Goal: Task Accomplishment & Management: Manage account settings

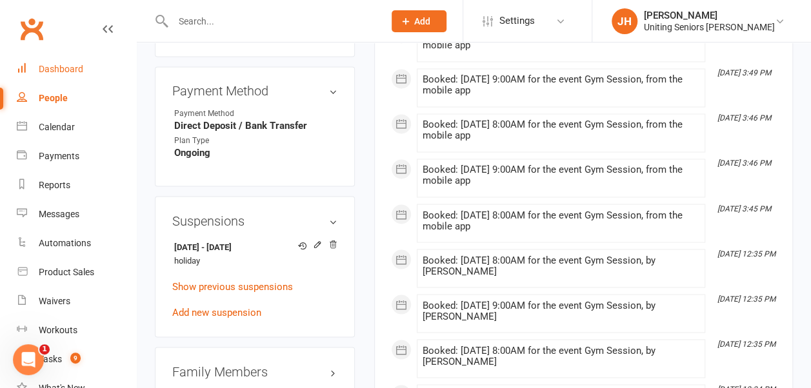
click at [65, 65] on div "Dashboard" at bounding box center [61, 69] width 45 height 10
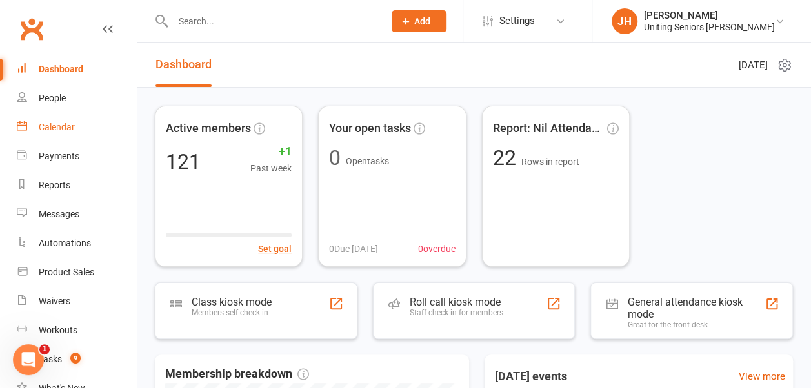
click at [76, 129] on link "Calendar" at bounding box center [76, 127] width 119 height 29
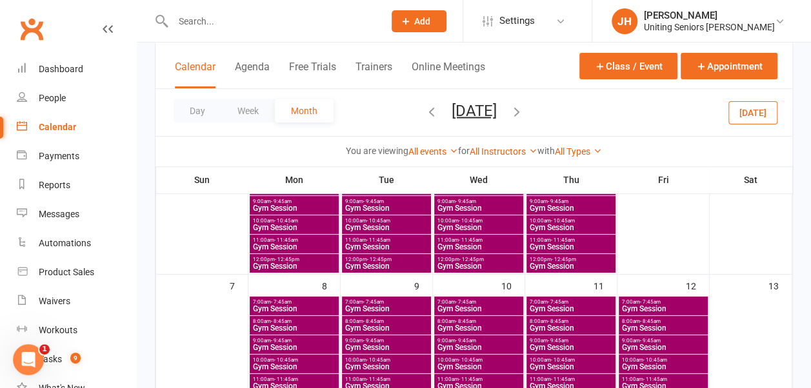
scroll to position [194, 0]
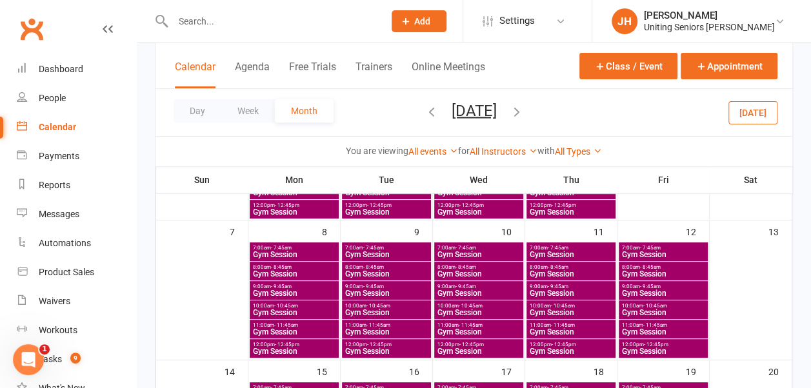
click at [425, 110] on icon "button" at bounding box center [432, 111] width 14 height 14
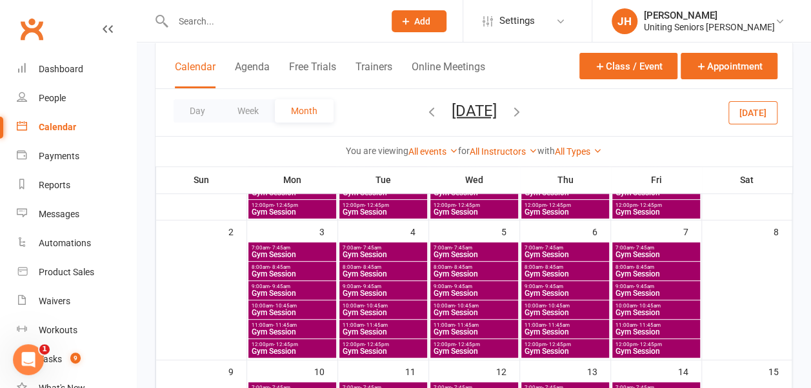
click at [425, 112] on icon "button" at bounding box center [432, 111] width 14 height 14
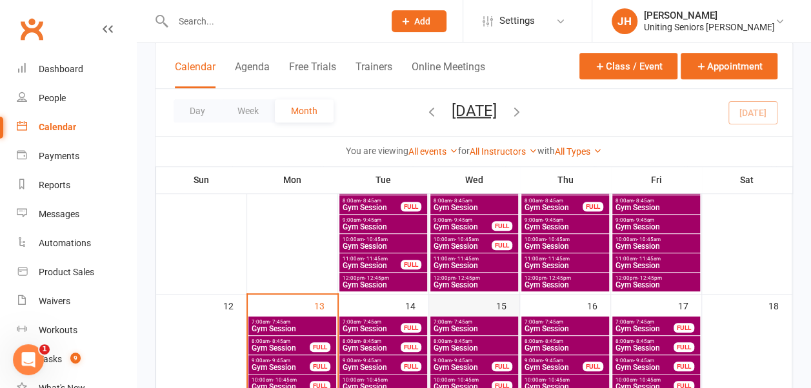
scroll to position [323, 0]
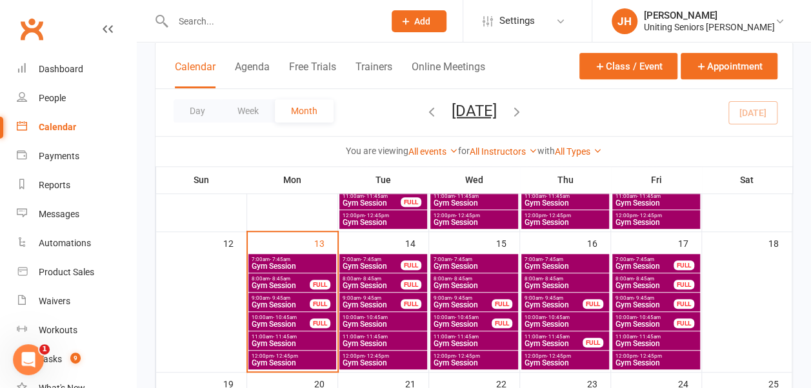
click at [498, 279] on span "8:00am - 8:45am" at bounding box center [474, 279] width 83 height 6
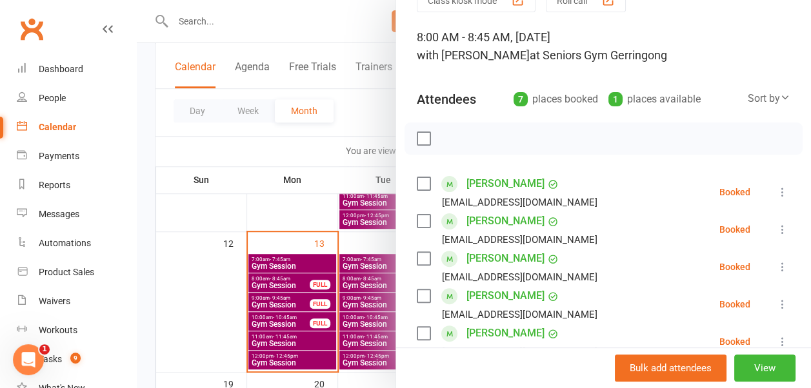
scroll to position [129, 0]
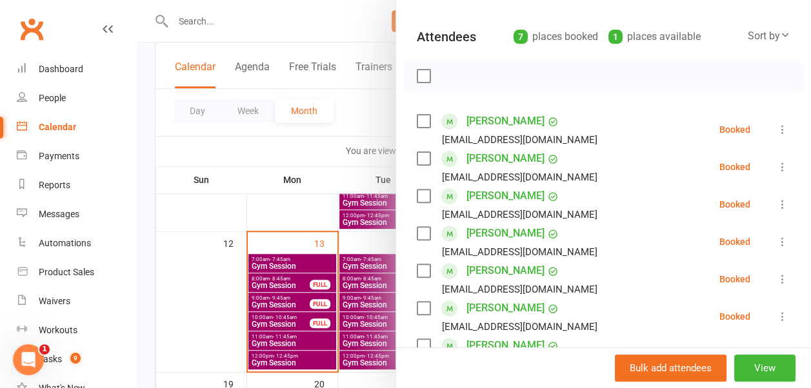
click at [368, 105] on div at bounding box center [474, 194] width 674 height 388
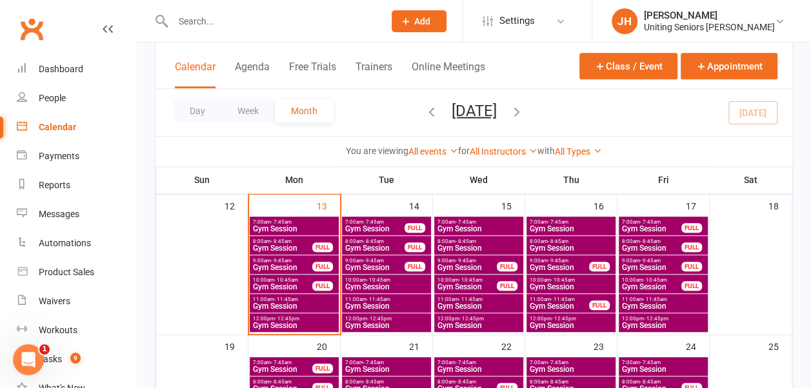
scroll to position [387, 0]
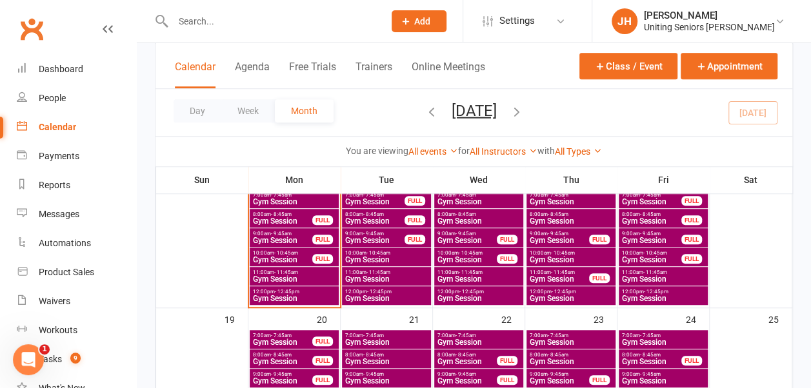
click at [265, 217] on span "Gym Session" at bounding box center [282, 221] width 61 height 8
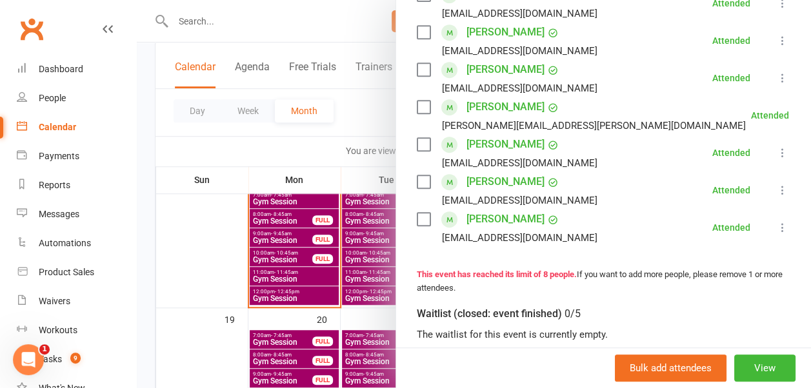
scroll to position [323, 0]
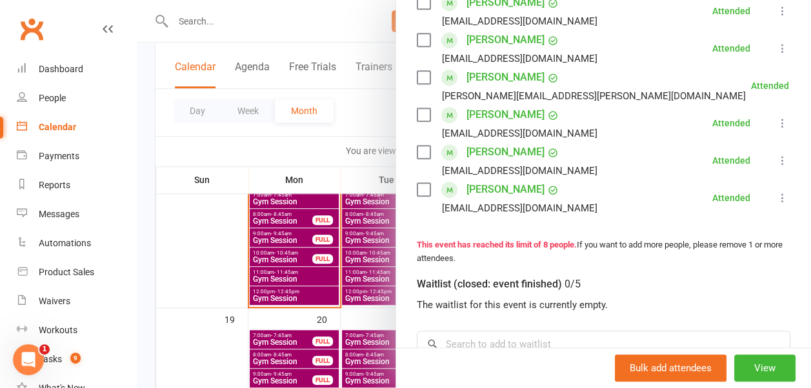
drag, startPoint x: 346, startPoint y: 114, endPoint x: 348, endPoint y: 126, distance: 13.0
click at [346, 114] on div at bounding box center [474, 194] width 674 height 388
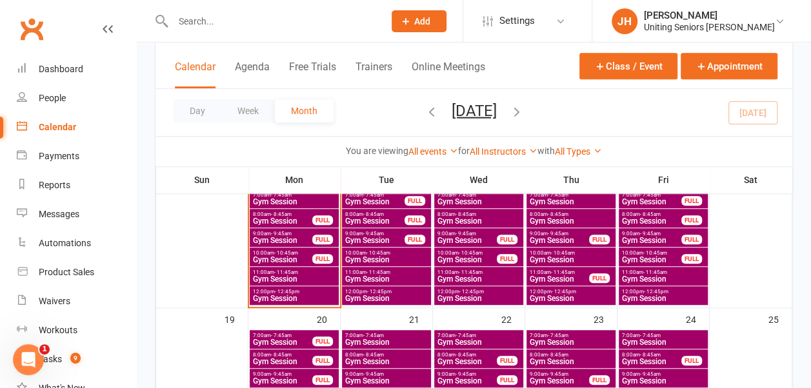
click at [283, 237] on span "Gym Session" at bounding box center [282, 241] width 61 height 8
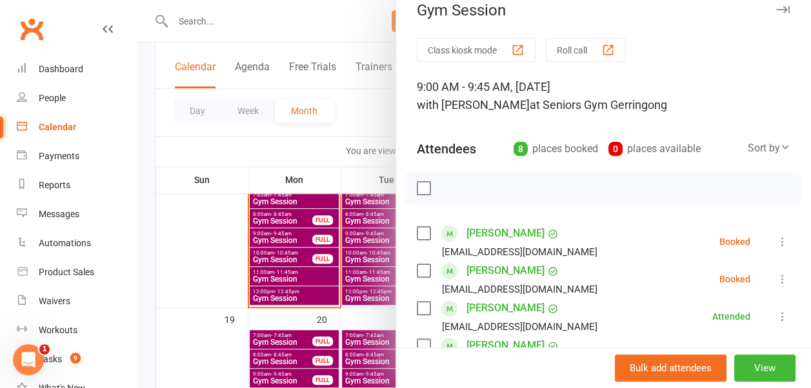
scroll to position [65, 0]
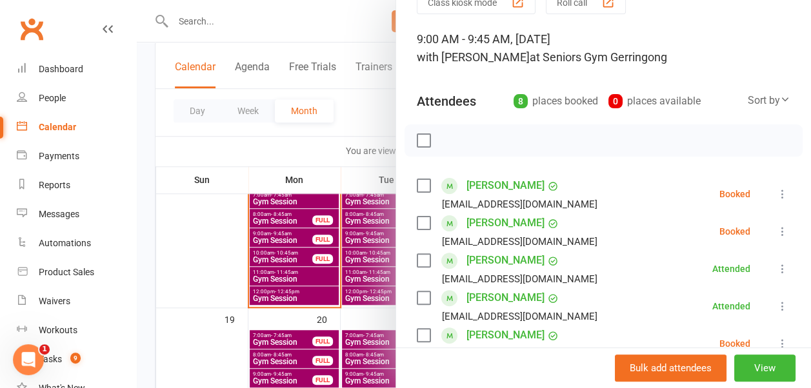
click at [417, 183] on label at bounding box center [423, 185] width 13 height 13
click at [417, 220] on label at bounding box center [423, 223] width 13 height 13
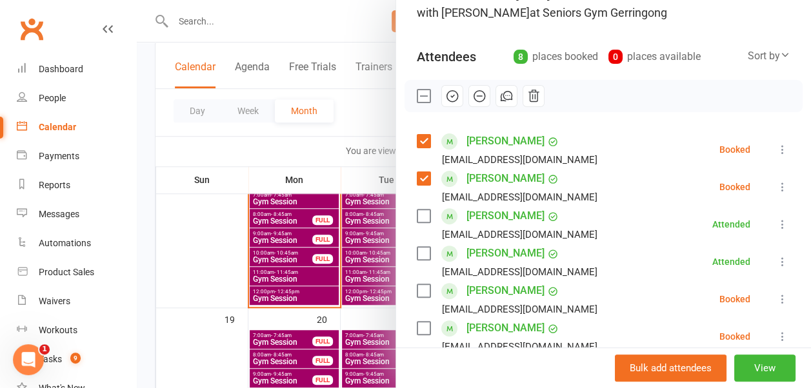
scroll to position [129, 0]
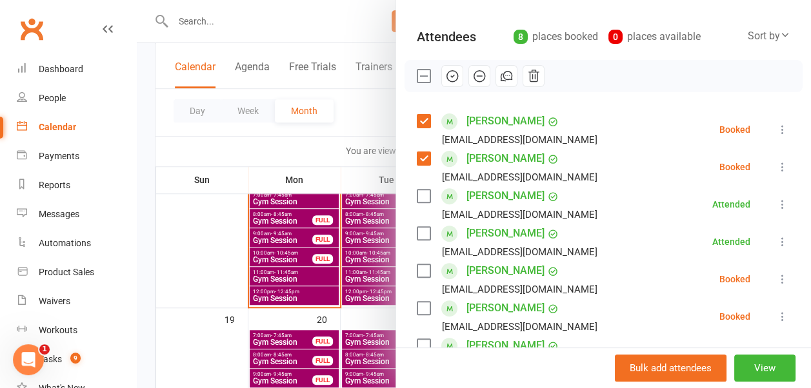
click at [417, 271] on label at bounding box center [423, 271] width 13 height 13
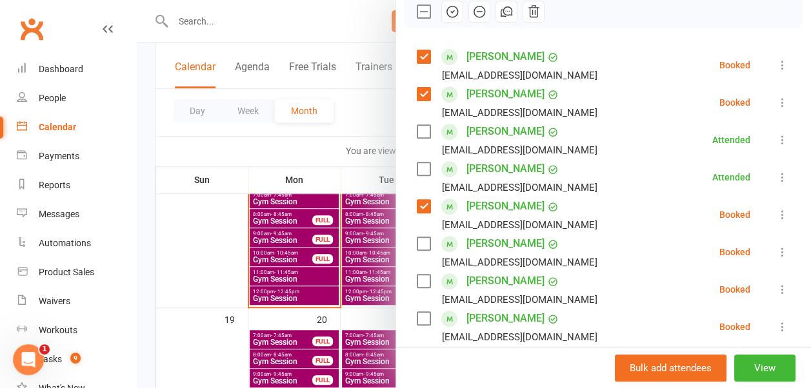
click at [417, 243] on label at bounding box center [423, 243] width 13 height 13
click at [417, 278] on label at bounding box center [423, 281] width 13 height 13
click at [417, 316] on label at bounding box center [423, 318] width 13 height 13
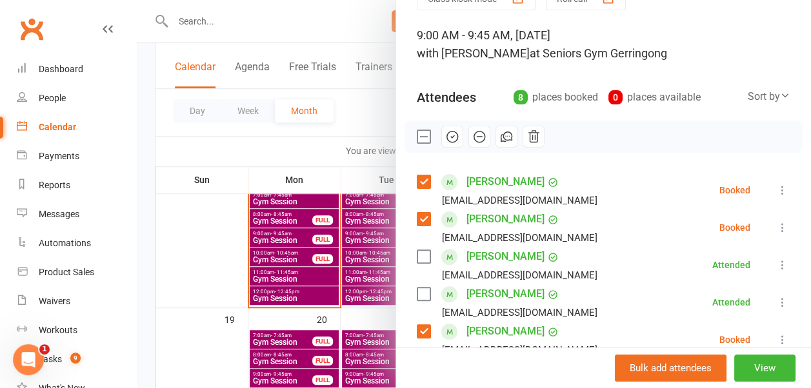
scroll to position [0, 0]
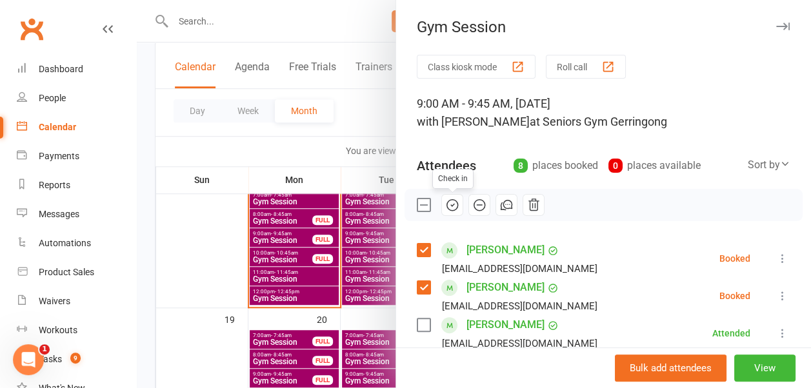
click at [445, 203] on icon "button" at bounding box center [452, 205] width 14 height 14
click at [254, 152] on div at bounding box center [474, 194] width 674 height 388
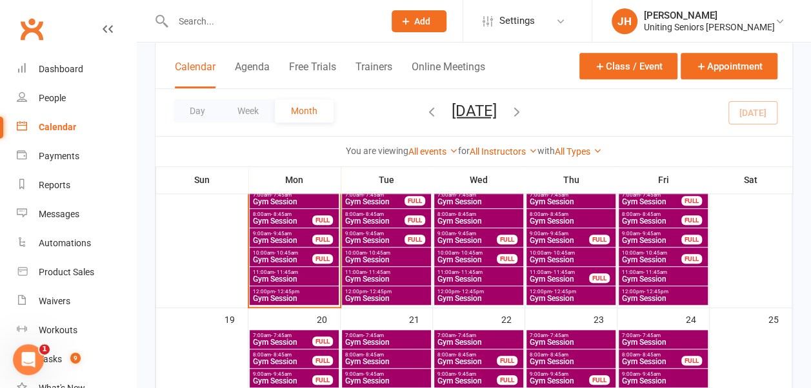
click at [285, 253] on span "- 10:45am" at bounding box center [286, 253] width 24 height 6
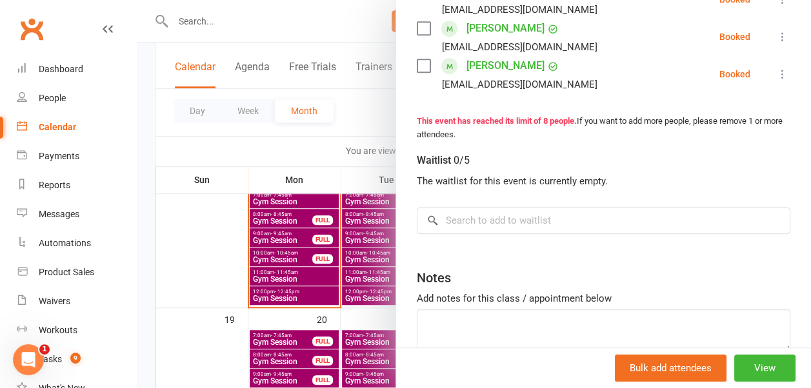
scroll to position [452, 0]
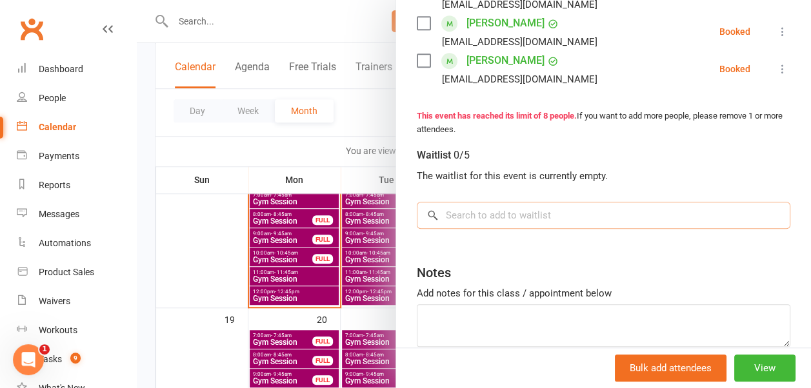
click at [436, 215] on input "search" at bounding box center [604, 215] width 374 height 27
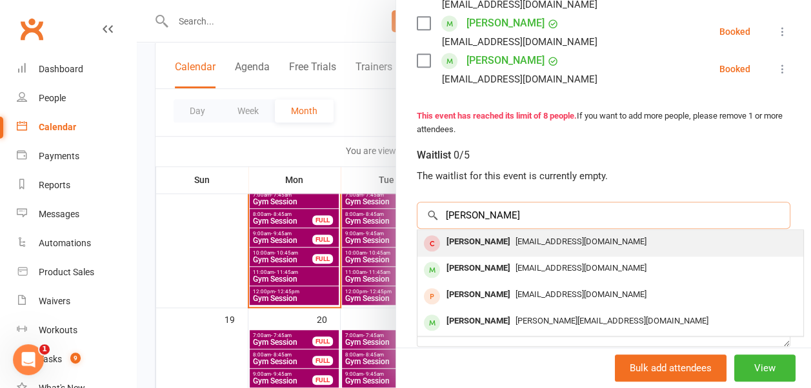
type input "robyn sell"
click at [515, 242] on span "robynsell3@bigpond.com" at bounding box center [580, 242] width 131 height 10
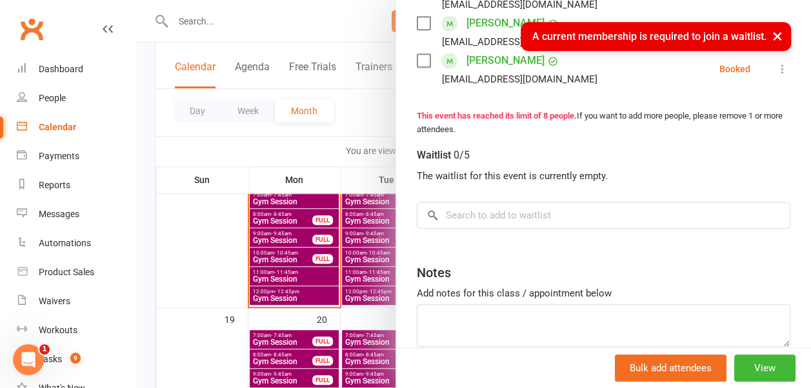
click at [212, 22] on div "× A current membership is required to join a waitlist." at bounding box center [397, 22] width 794 height 0
click at [207, 19] on div at bounding box center [474, 194] width 674 height 388
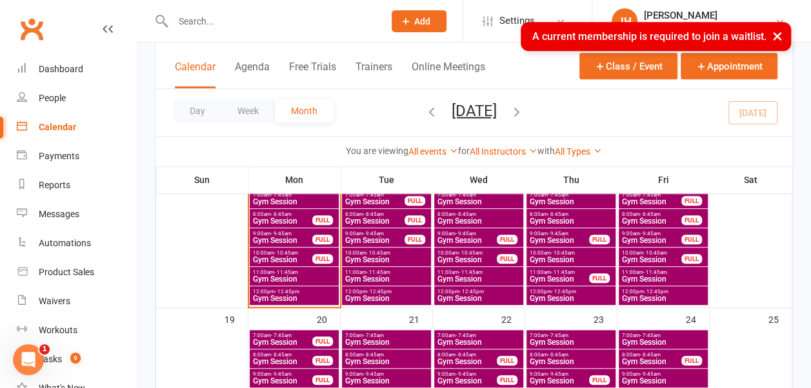
click at [196, 19] on input "text" at bounding box center [272, 21] width 206 height 18
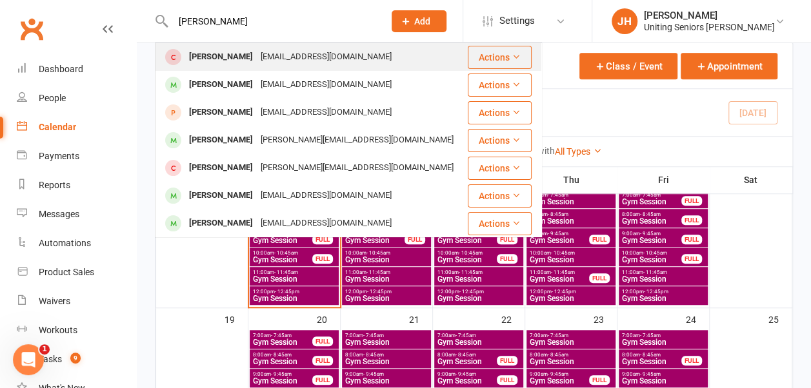
type input "robyn sell"
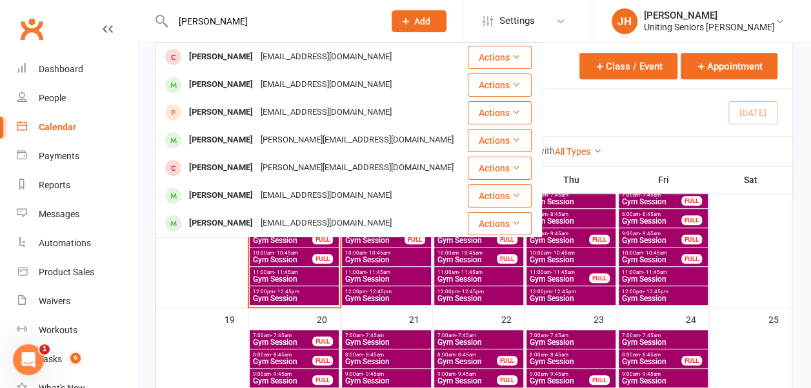
click at [213, 59] on div "Robyn Sell" at bounding box center [221, 57] width 72 height 19
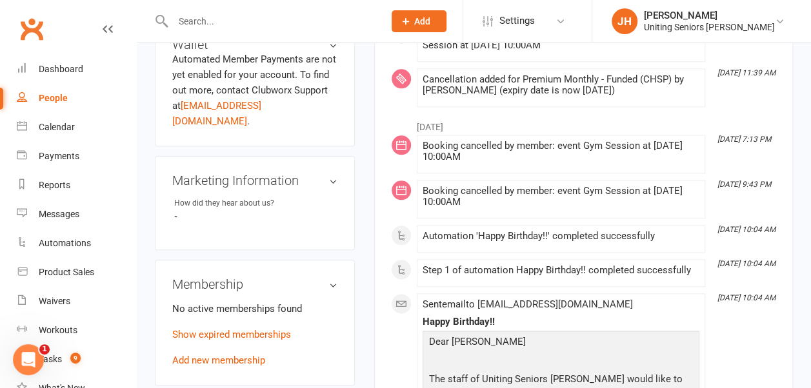
scroll to position [710, 0]
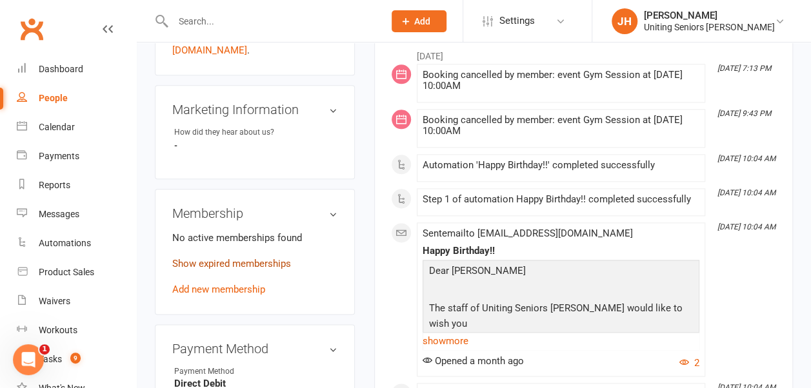
click at [225, 258] on link "Show expired memberships" at bounding box center [231, 264] width 119 height 12
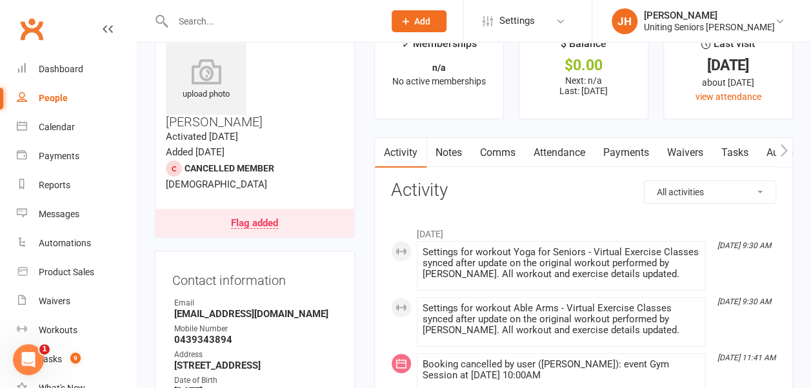
scroll to position [0, 0]
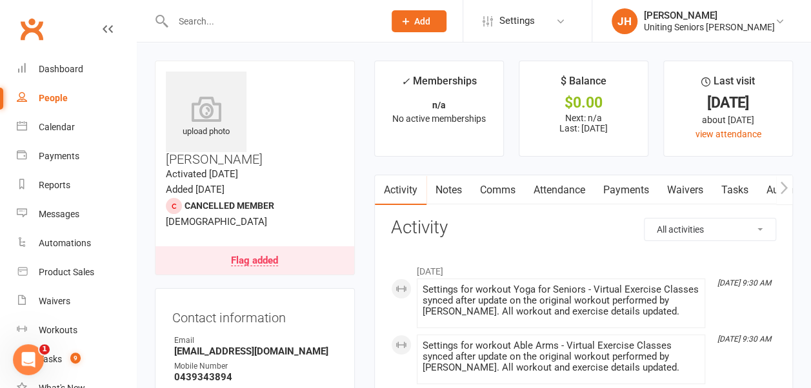
click at [242, 256] on div "Flag added" at bounding box center [254, 261] width 47 height 10
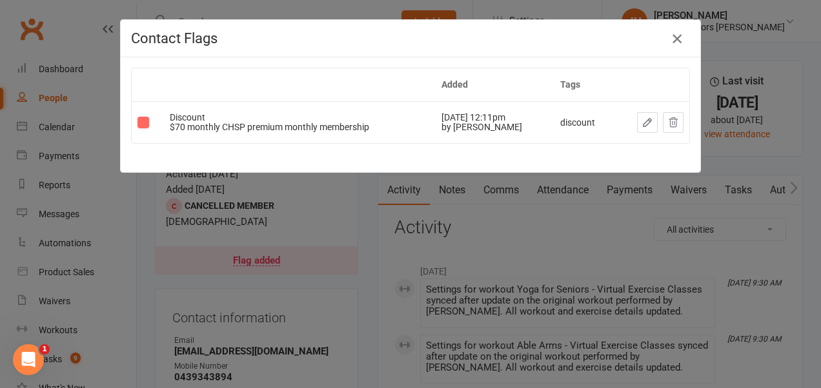
click at [672, 37] on icon "button" at bounding box center [676, 38] width 15 height 15
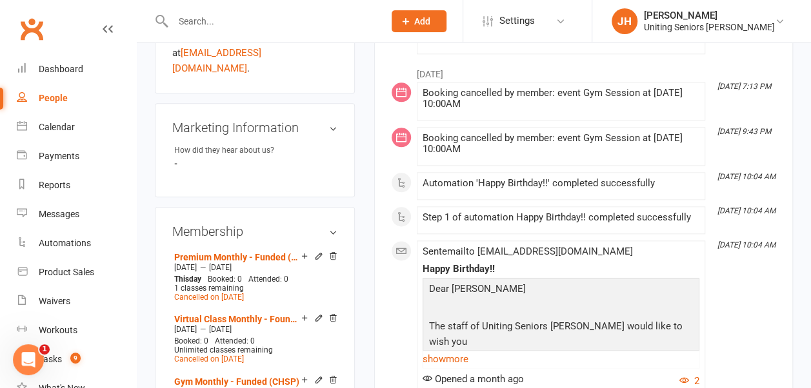
scroll to position [710, 0]
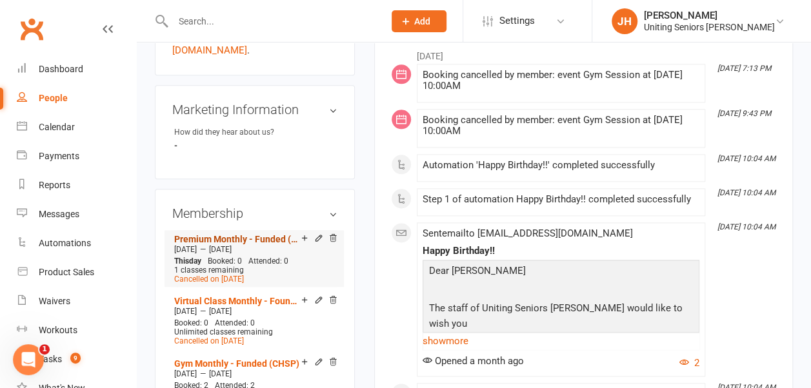
click at [232, 234] on link "Premium Monthly - Funded (CHSP)" at bounding box center [237, 239] width 127 height 10
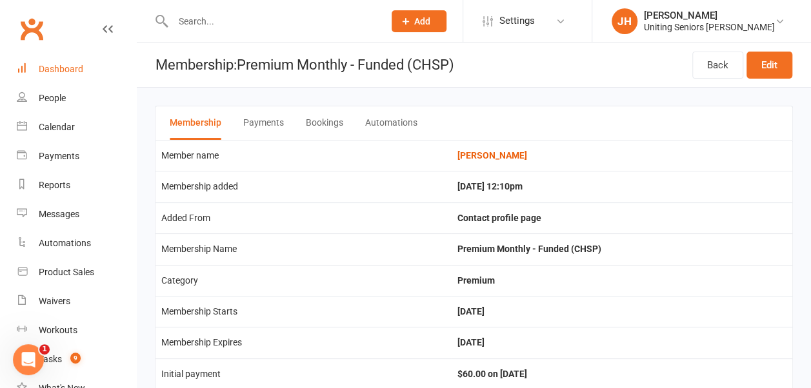
click at [53, 57] on link "Dashboard" at bounding box center [76, 69] width 119 height 29
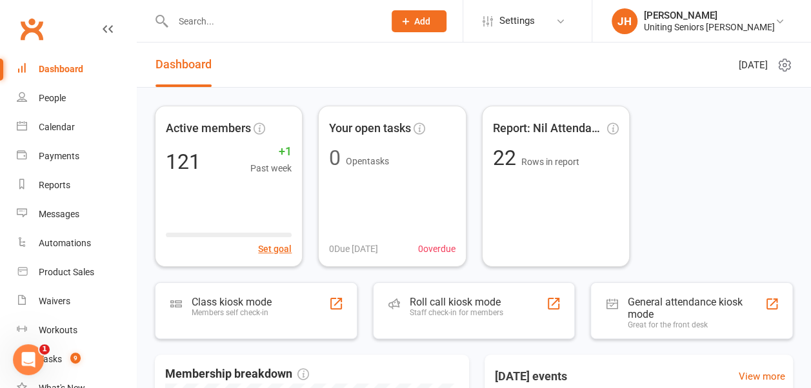
click at [197, 18] on input "text" at bounding box center [272, 21] width 206 height 18
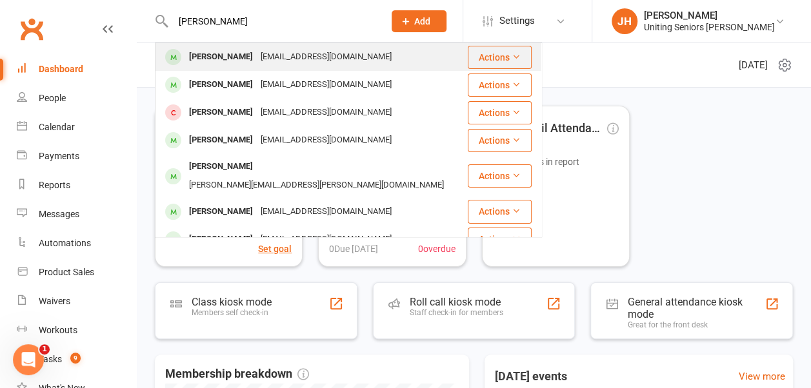
type input "jan mahon"
click at [245, 59] on div "Janice Mahon" at bounding box center [221, 57] width 72 height 19
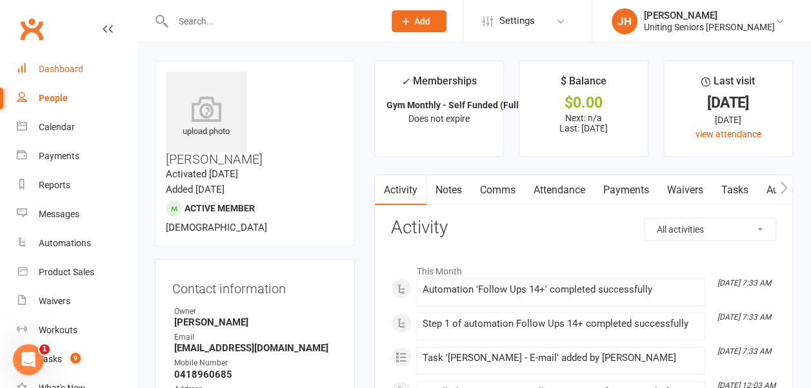
click at [77, 66] on div "Dashboard" at bounding box center [61, 69] width 45 height 10
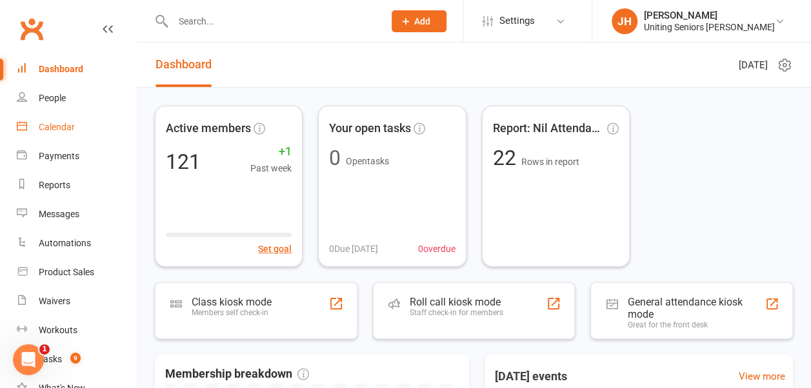
click at [41, 125] on div "Calendar" at bounding box center [57, 127] width 36 height 10
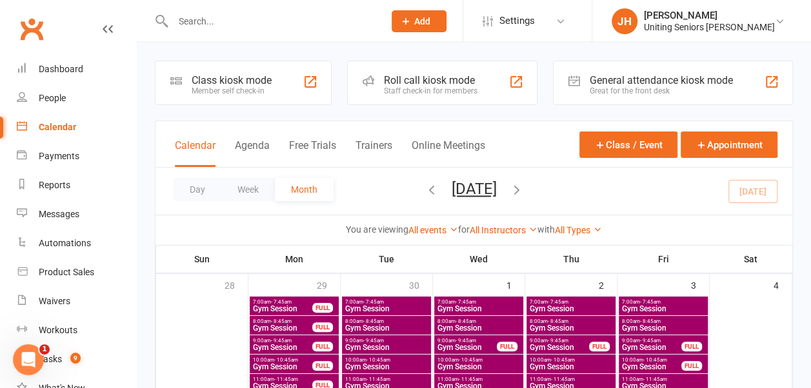
click at [195, 22] on input "text" at bounding box center [272, 21] width 206 height 18
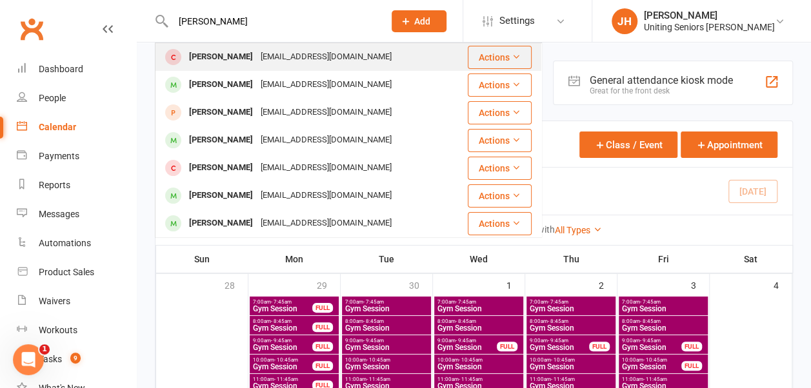
type input "robyn"
click at [222, 59] on div "Robyn Sell" at bounding box center [221, 57] width 72 height 19
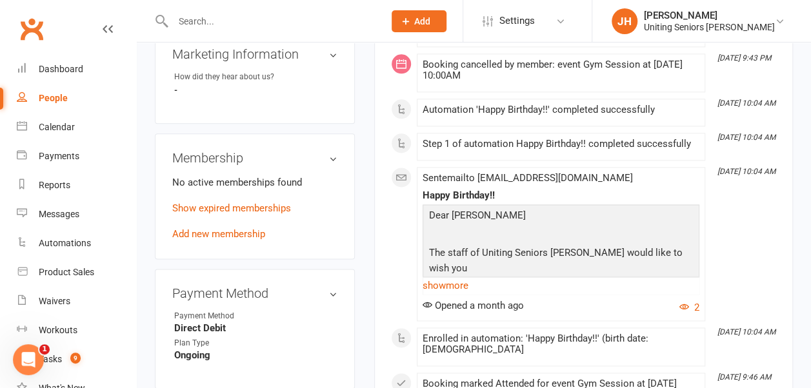
scroll to position [765, 0]
click at [263, 229] on link "Add new membership" at bounding box center [218, 235] width 93 height 12
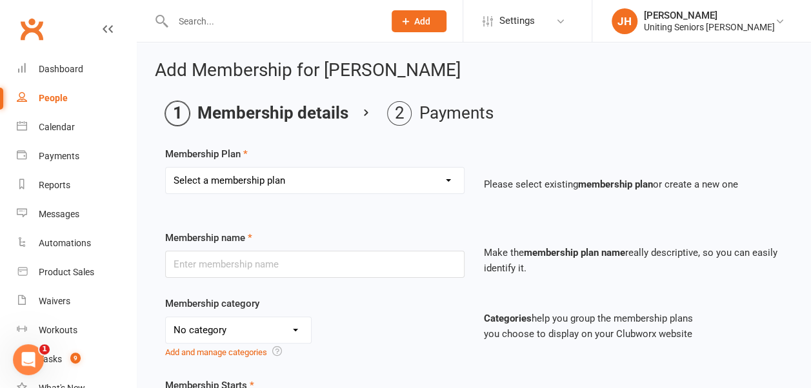
click at [391, 183] on select "Select a membership plan Create new Membership Plan Initial Assessment + Set Up…" at bounding box center [315, 181] width 298 height 26
select select "30"
click at [166, 168] on select "Select a membership plan Create new Membership Plan Initial Assessment + Set Up…" at bounding box center [315, 181] width 298 height 26
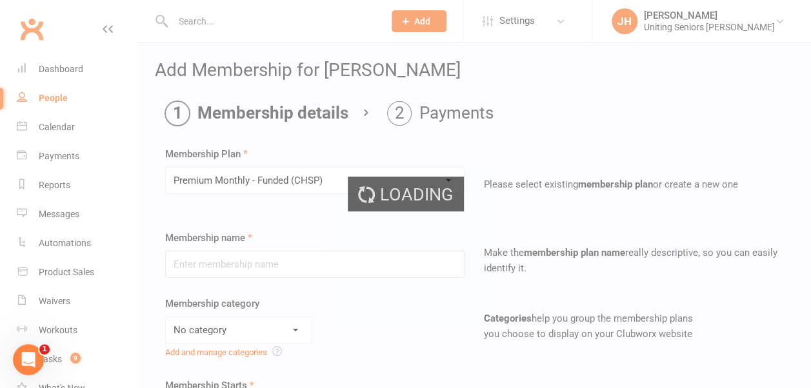
type input "Premium Monthly - Funded (CHSP)"
select select "5"
type input "0"
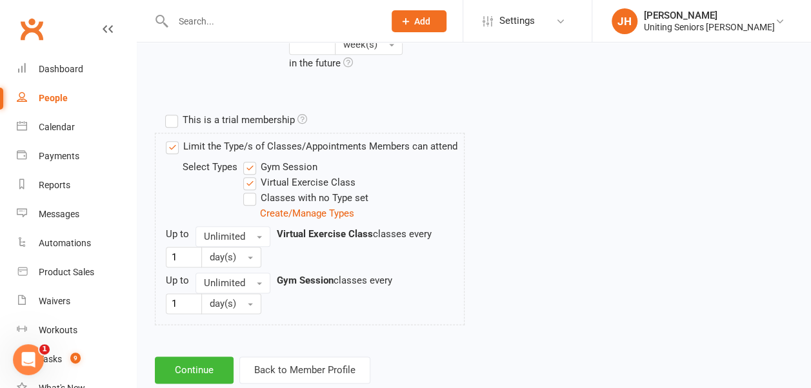
scroll to position [652, 0]
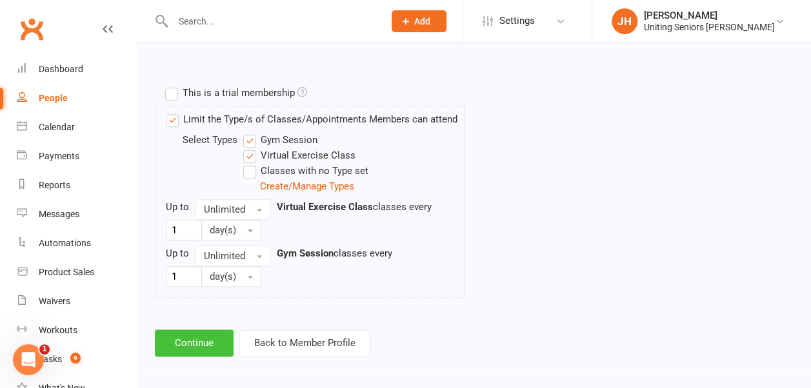
click at [194, 333] on button "Continue" at bounding box center [194, 343] width 79 height 27
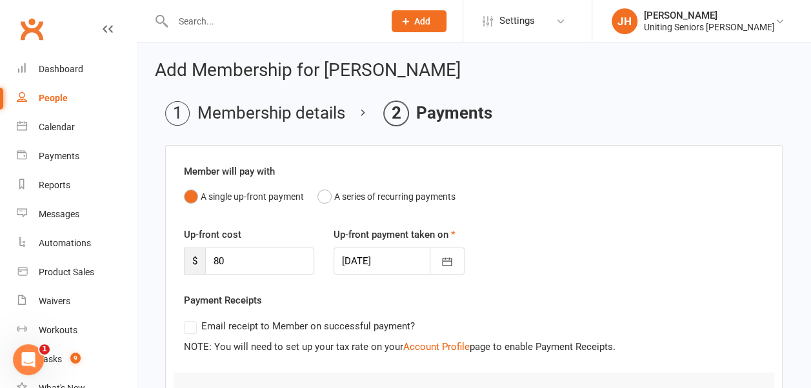
scroll to position [186, 0]
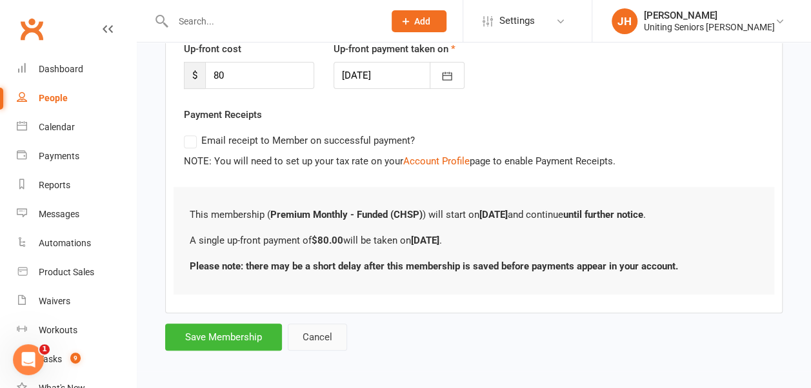
click at [307, 342] on button "Cancel" at bounding box center [317, 337] width 59 height 27
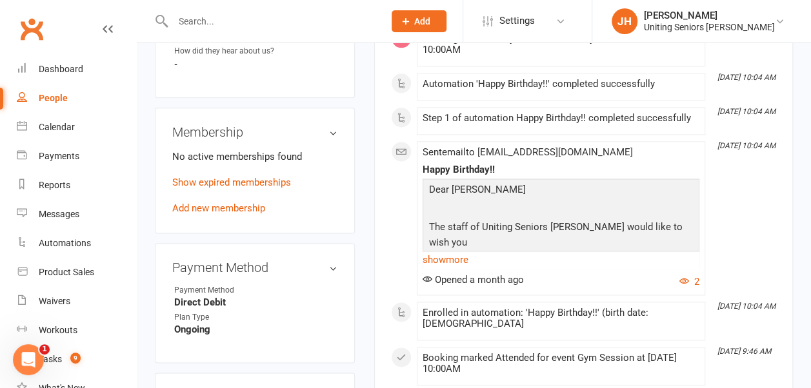
scroll to position [788, 0]
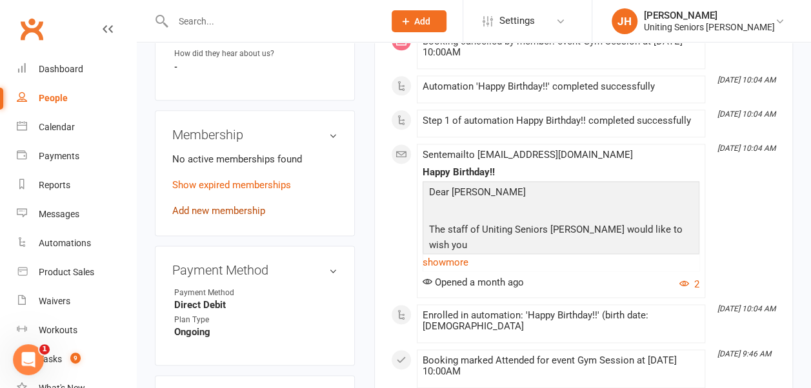
click at [230, 205] on link "Add new membership" at bounding box center [218, 211] width 93 height 12
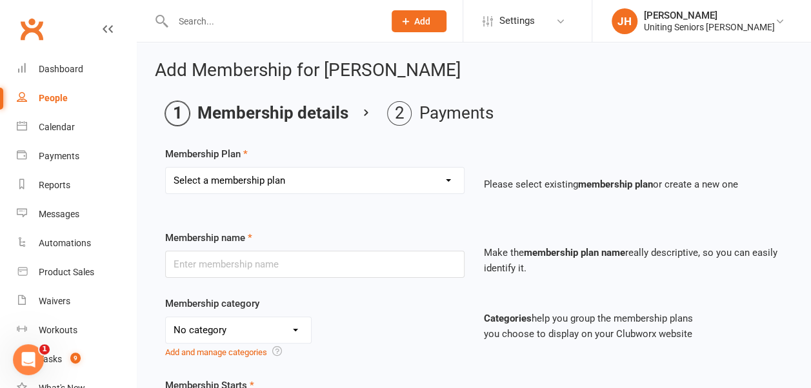
click at [319, 177] on select "Select a membership plan Create new Membership Plan Initial Assessment + Set Up…" at bounding box center [315, 181] width 298 height 26
select select "30"
click at [166, 168] on select "Select a membership plan Create new Membership Plan Initial Assessment + Set Up…" at bounding box center [315, 181] width 298 height 26
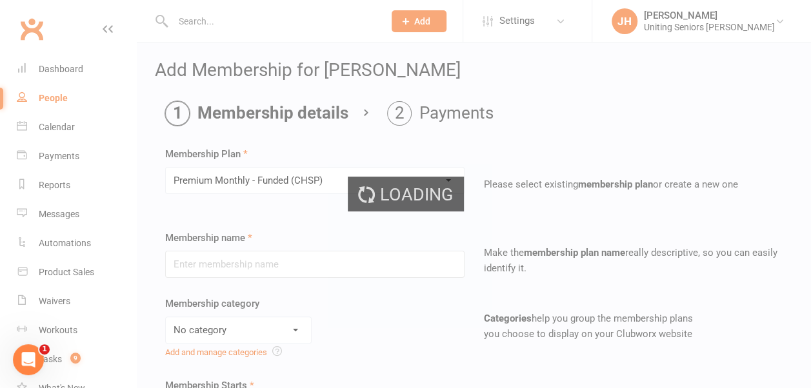
type input "Premium Monthly - Funded (CHSP)"
select select "5"
type input "0"
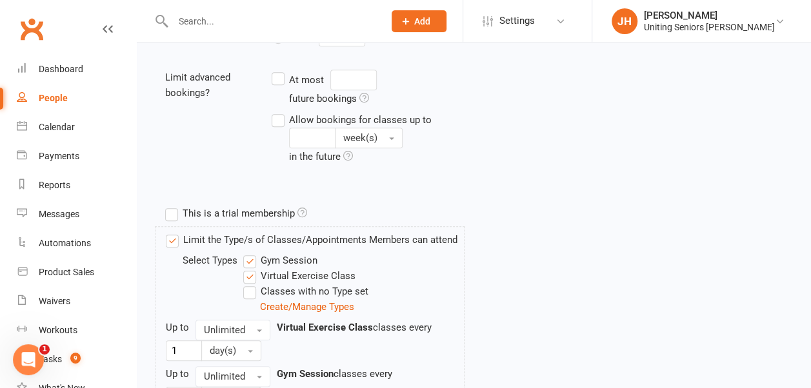
scroll to position [652, 0]
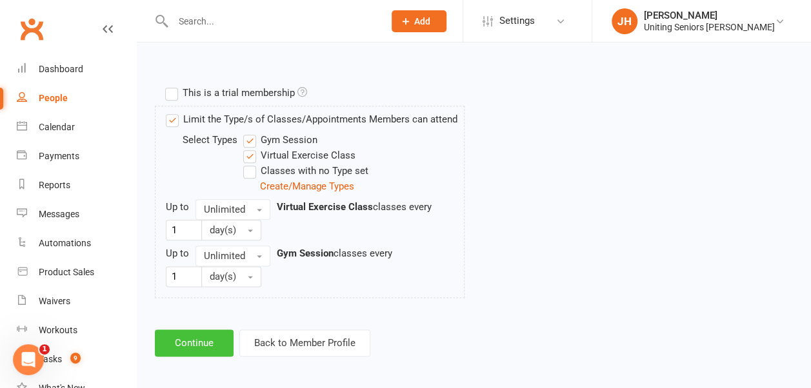
click at [205, 332] on button "Continue" at bounding box center [194, 343] width 79 height 27
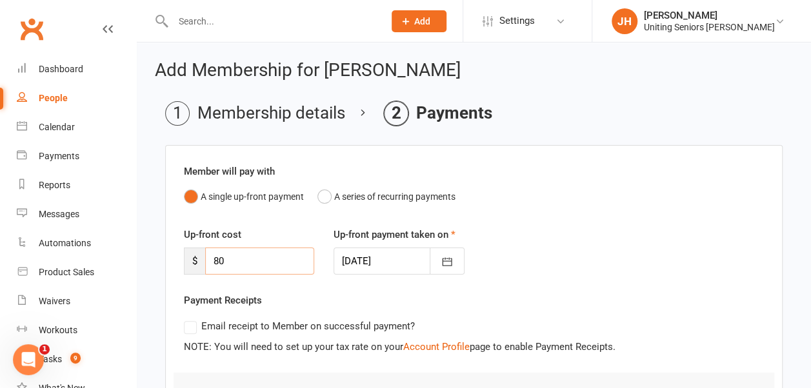
drag, startPoint x: 233, startPoint y: 260, endPoint x: 210, endPoint y: 260, distance: 23.2
click at [210, 260] on input "80" at bounding box center [259, 261] width 109 height 27
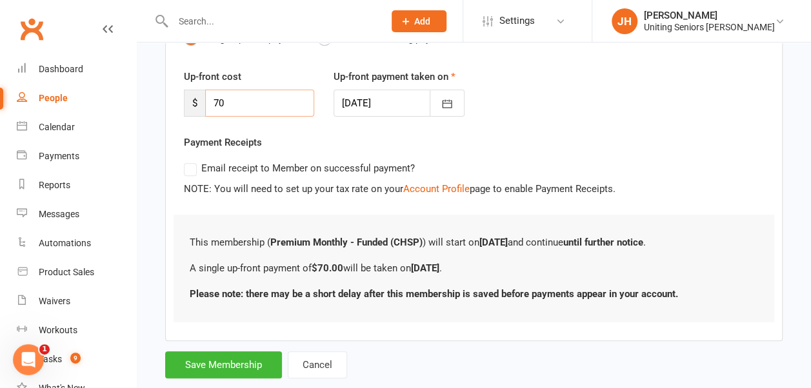
scroll to position [157, 0]
type input "70"
click at [217, 359] on button "Save Membership" at bounding box center [223, 365] width 117 height 27
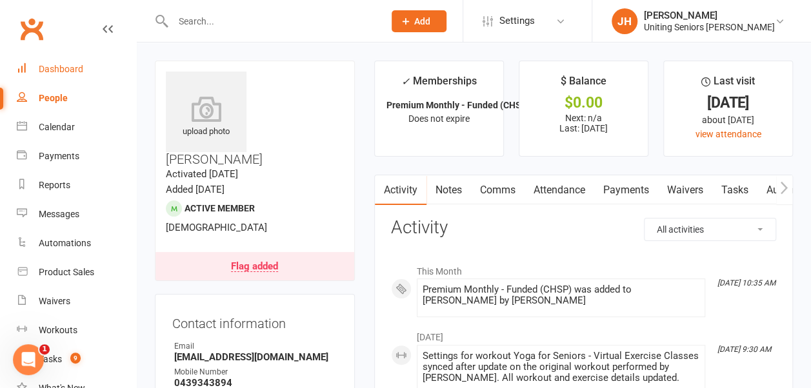
click at [62, 61] on link "Dashboard" at bounding box center [76, 69] width 119 height 29
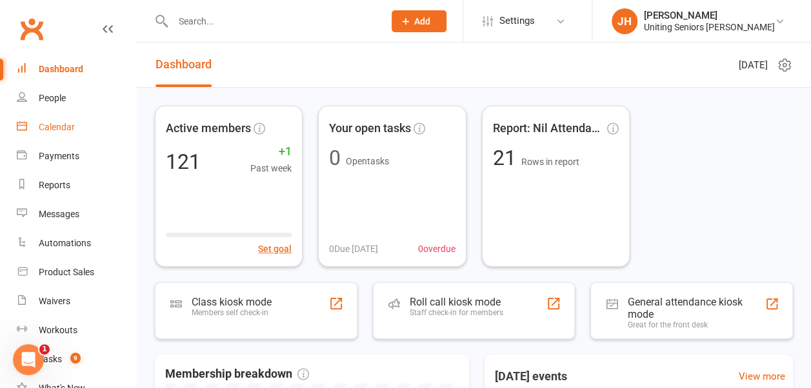
click at [43, 130] on div "Calendar" at bounding box center [57, 127] width 36 height 10
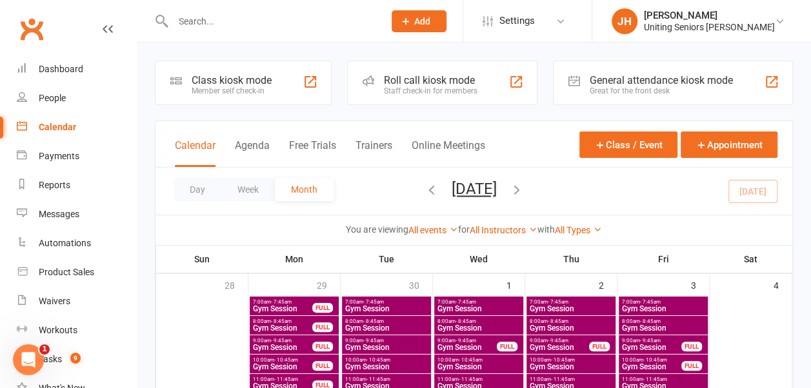
click at [189, 27] on input "text" at bounding box center [272, 21] width 206 height 18
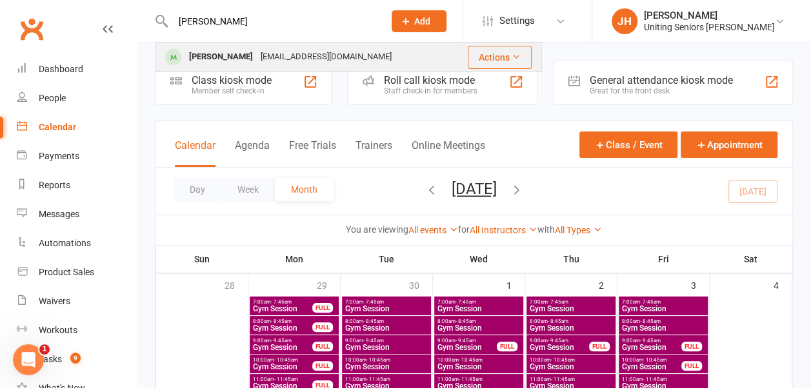
type input "sandra"
click at [231, 53] on div "Sandra McCarthy" at bounding box center [221, 57] width 72 height 19
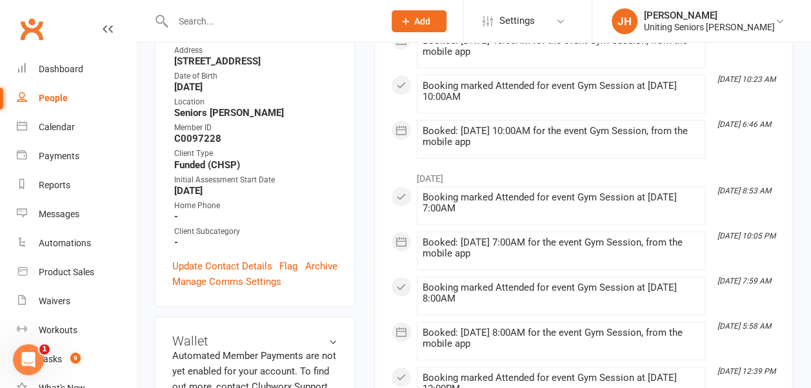
scroll to position [339, 0]
click at [58, 70] on div "Dashboard" at bounding box center [61, 69] width 45 height 10
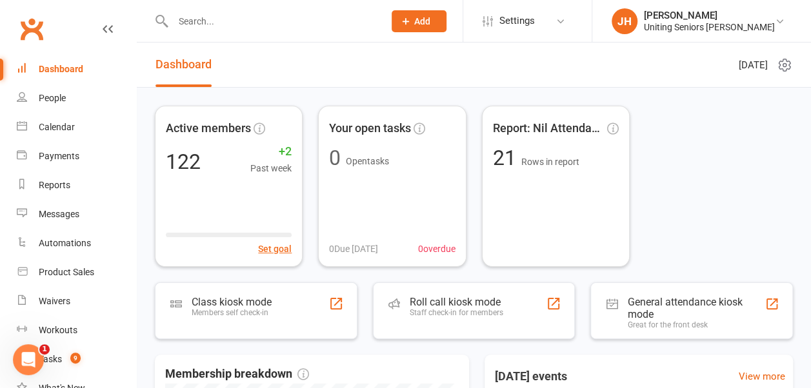
click at [58, 70] on div "Dashboard" at bounding box center [61, 69] width 45 height 10
click at [49, 126] on div "Calendar" at bounding box center [57, 127] width 36 height 10
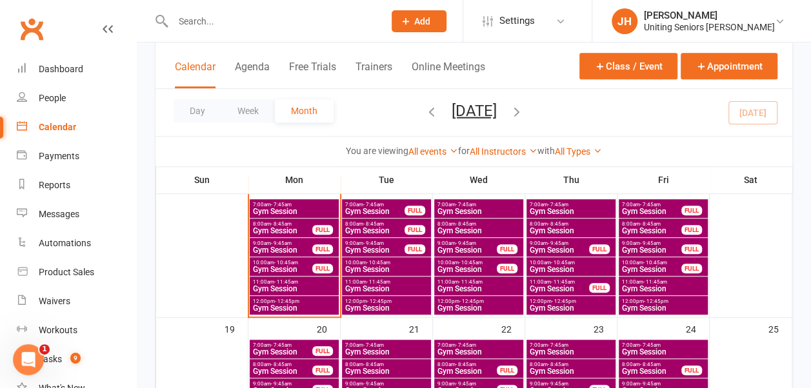
scroll to position [377, 0]
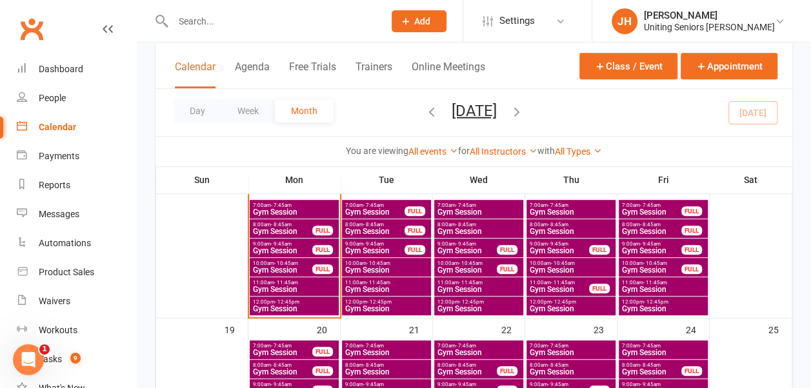
click at [266, 283] on span "11:00am - 11:45am" at bounding box center [294, 283] width 84 height 6
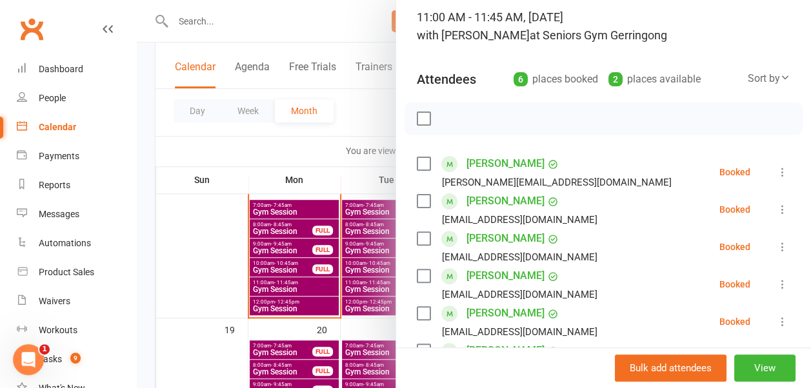
scroll to position [98, 0]
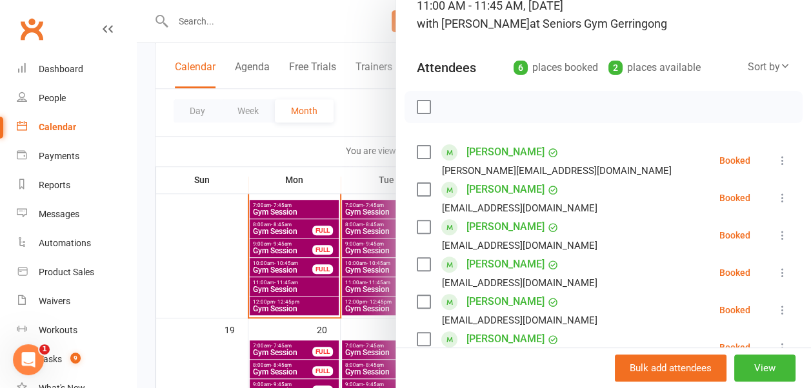
click at [417, 154] on label at bounding box center [423, 152] width 13 height 13
click at [417, 186] on label at bounding box center [423, 189] width 13 height 13
click at [417, 221] on label at bounding box center [423, 227] width 13 height 13
click at [417, 266] on label at bounding box center [423, 264] width 13 height 13
click at [417, 289] on div "elmermac@westnet.com.au" at bounding box center [510, 283] width 186 height 17
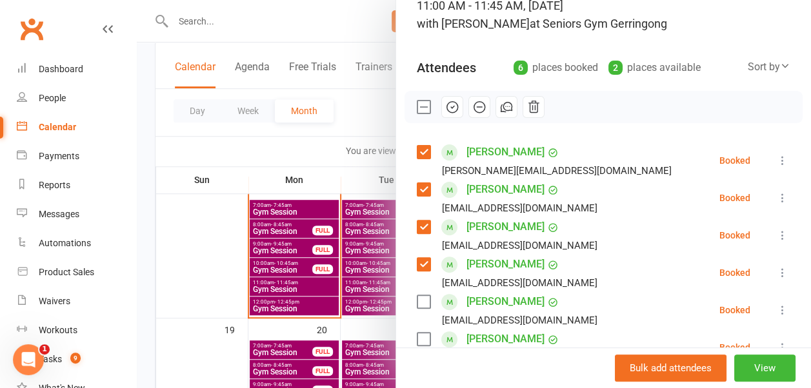
click at [417, 307] on label at bounding box center [423, 301] width 13 height 13
click at [417, 301] on label at bounding box center [423, 301] width 13 height 13
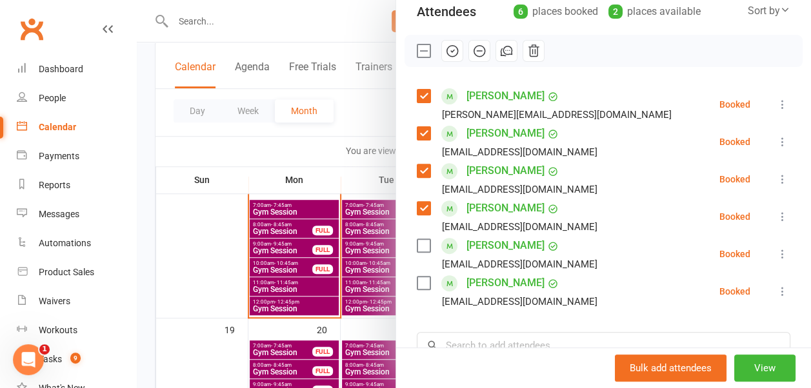
click at [417, 285] on label at bounding box center [423, 283] width 13 height 13
click at [445, 48] on icon "button" at bounding box center [452, 51] width 14 height 14
click at [350, 119] on div at bounding box center [474, 194] width 674 height 388
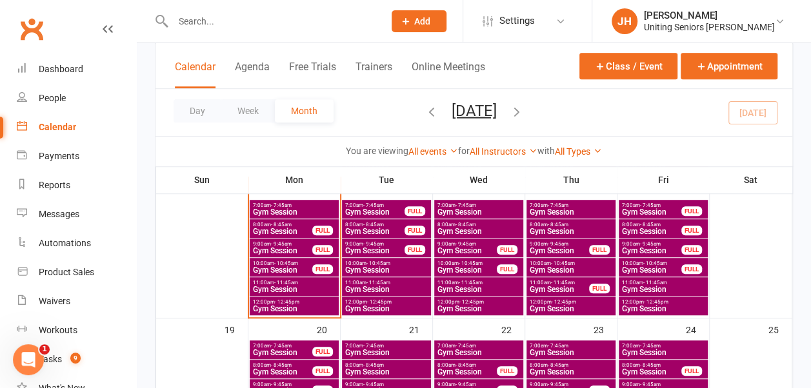
click at [270, 286] on span "Gym Session" at bounding box center [294, 290] width 84 height 8
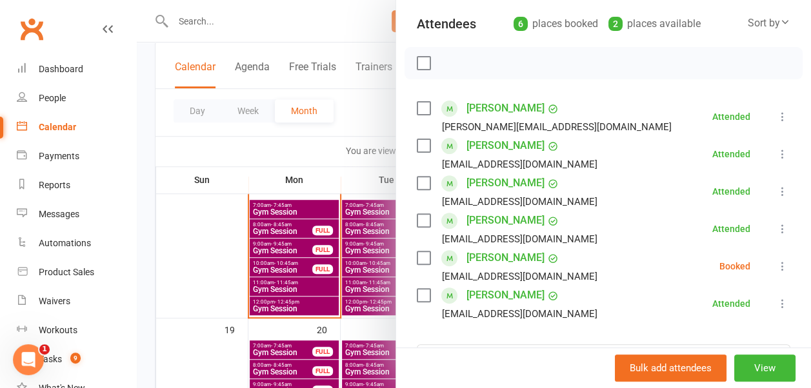
scroll to position [161, 0]
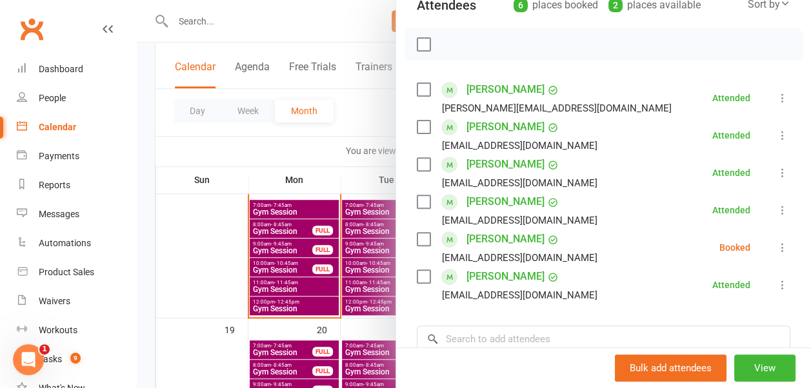
click at [417, 241] on label at bounding box center [423, 239] width 13 height 13
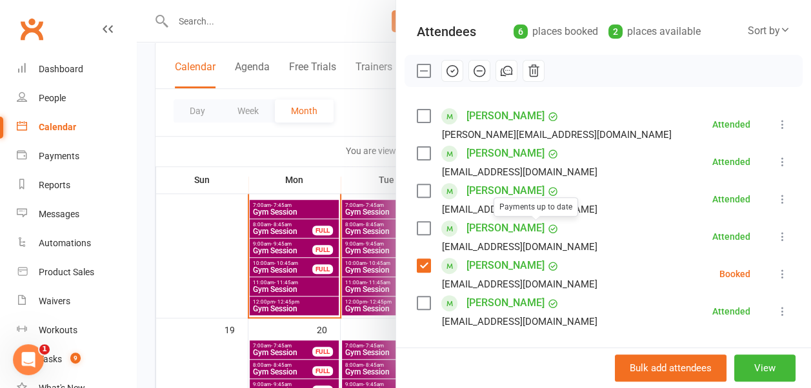
scroll to position [134, 0]
click at [445, 72] on icon "button" at bounding box center [452, 72] width 14 height 14
click at [305, 150] on div at bounding box center [474, 194] width 674 height 388
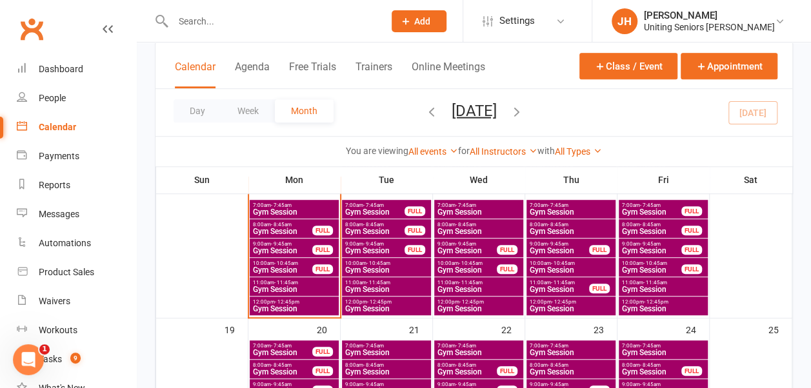
click at [291, 310] on span "Gym Session" at bounding box center [294, 309] width 84 height 8
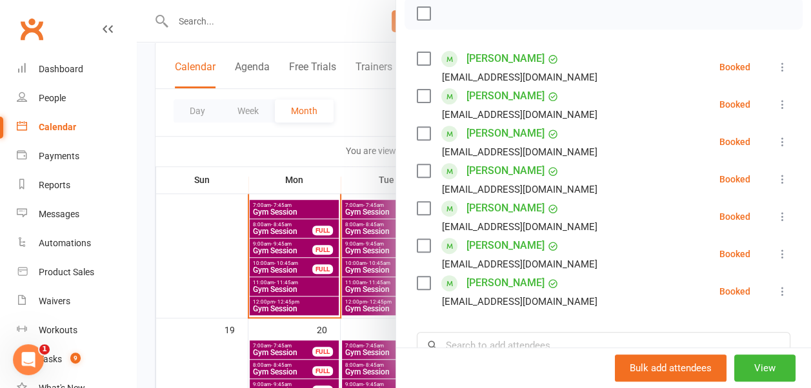
scroll to position [192, 0]
click at [346, 123] on div at bounding box center [474, 194] width 674 height 388
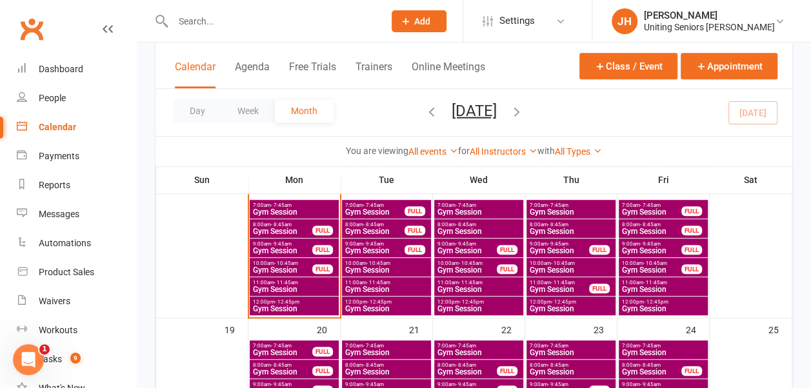
click at [224, 24] on input "text" at bounding box center [272, 21] width 206 height 18
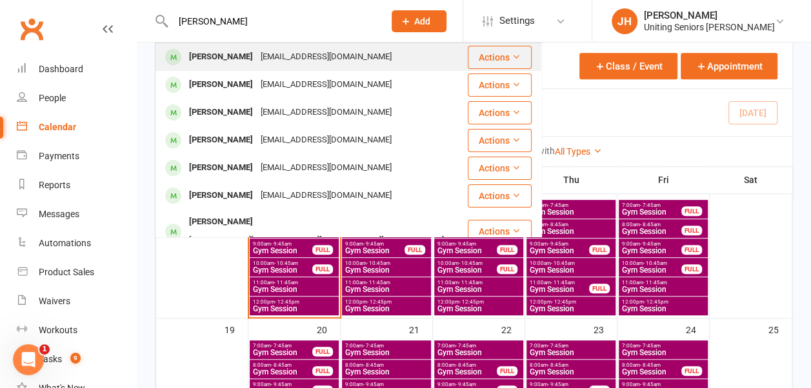
type input "michael manning"
click at [241, 52] on div "Michael Manning" at bounding box center [221, 57] width 72 height 19
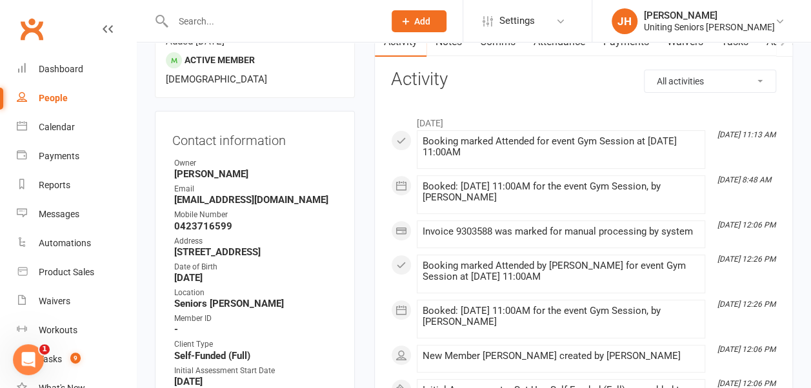
scroll to position [149, 0]
click at [49, 130] on div "Calendar" at bounding box center [57, 127] width 36 height 10
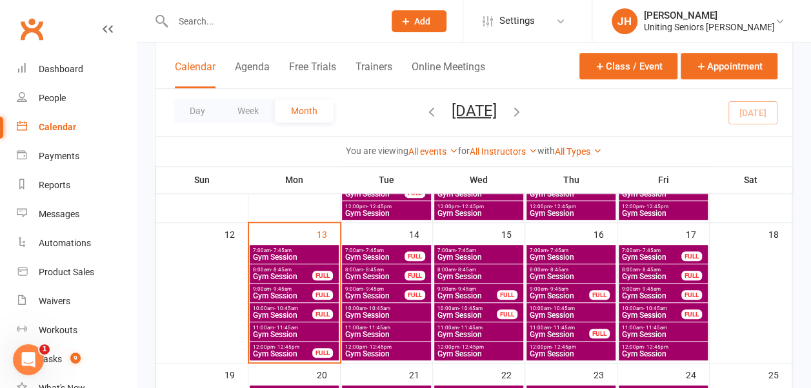
scroll to position [332, 0]
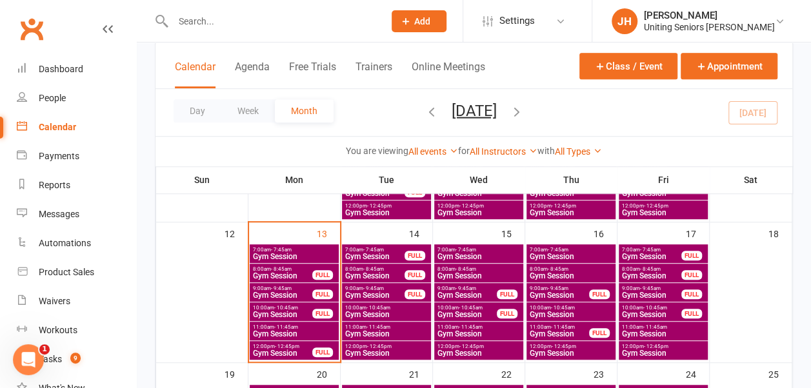
click at [292, 354] on span "Gym Session" at bounding box center [282, 354] width 61 height 8
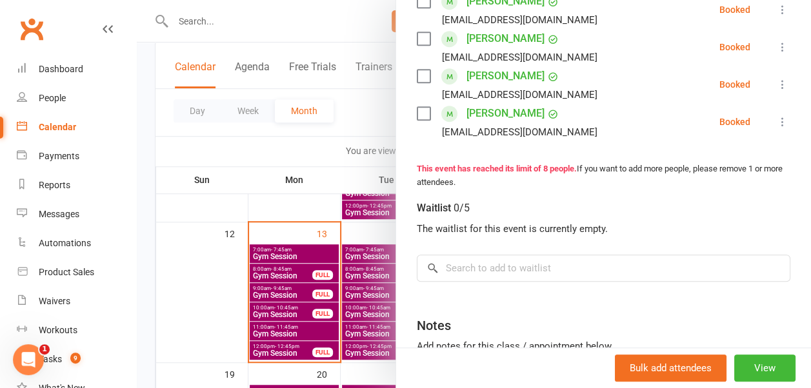
scroll to position [227, 0]
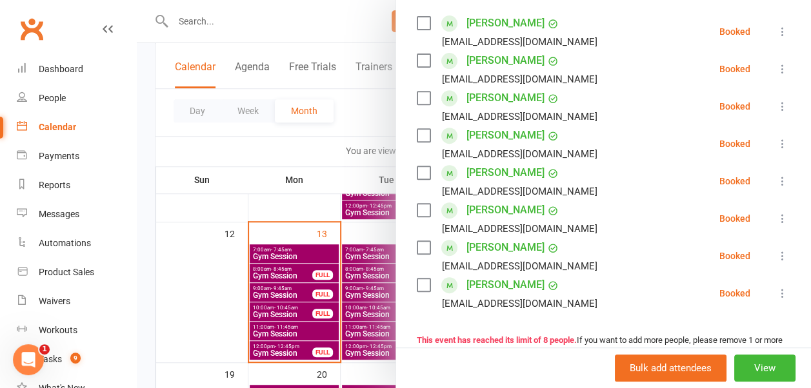
click at [372, 124] on div at bounding box center [474, 194] width 674 height 388
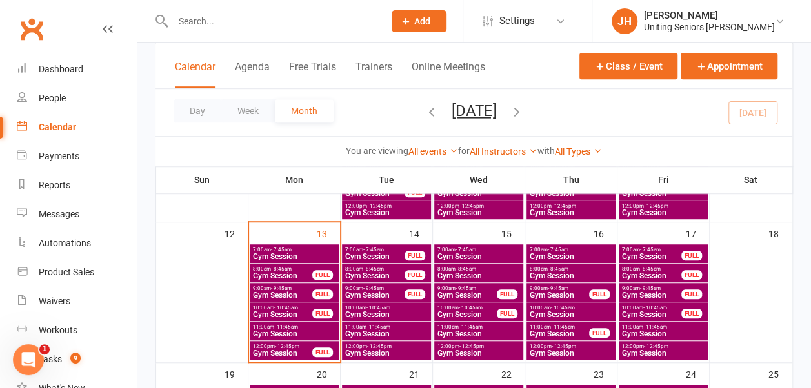
click at [373, 253] on span "Gym Session" at bounding box center [375, 257] width 61 height 8
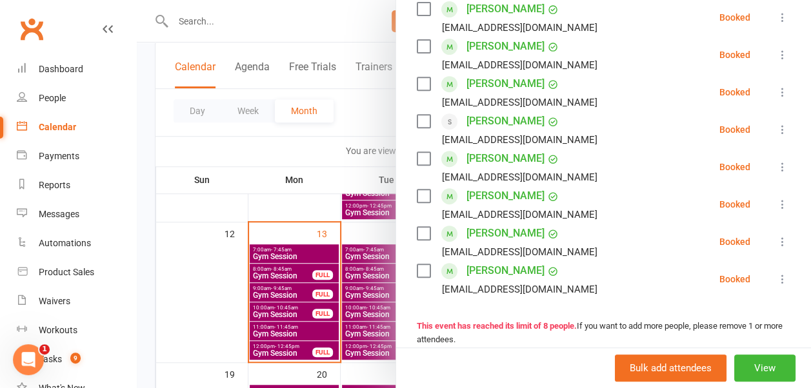
scroll to position [243, 0]
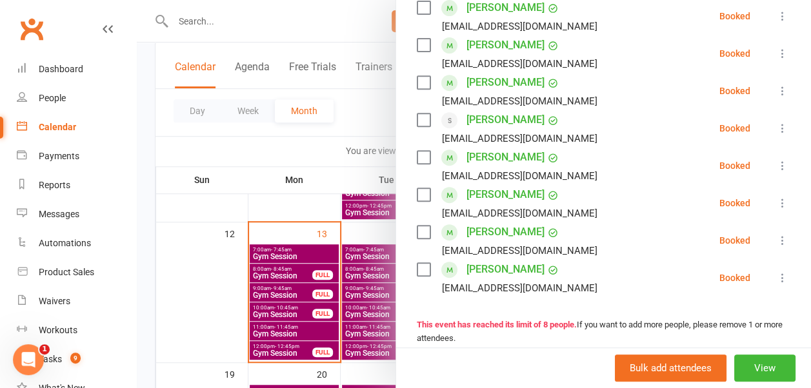
click at [369, 126] on div at bounding box center [474, 194] width 674 height 388
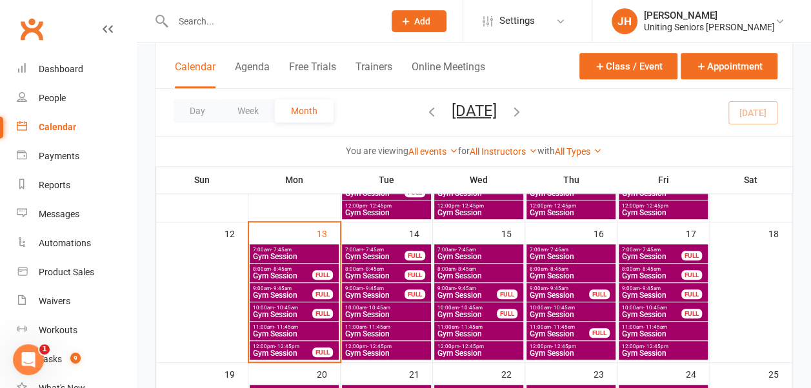
click at [374, 275] on span "Gym Session" at bounding box center [375, 276] width 61 height 8
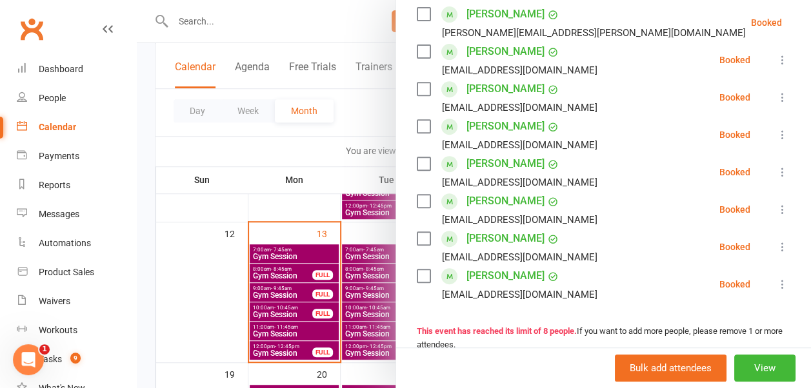
scroll to position [244, 0]
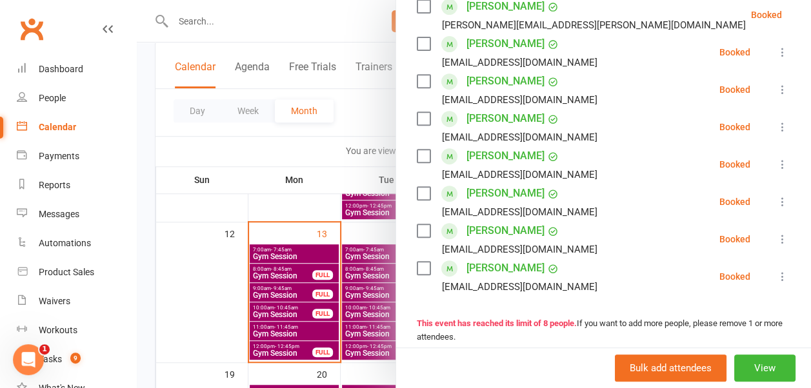
click at [364, 167] on div at bounding box center [474, 194] width 674 height 388
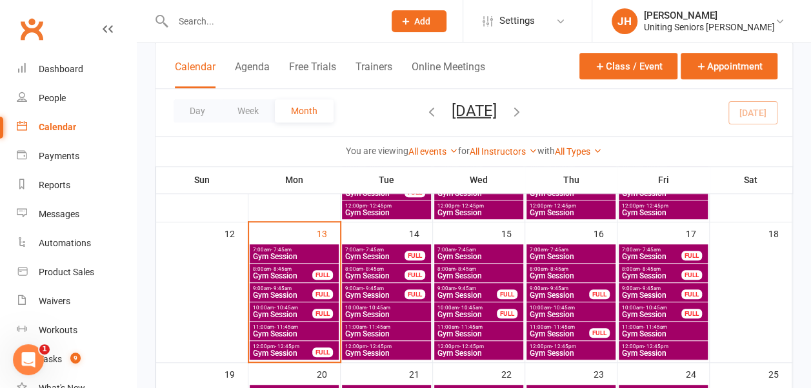
click at [383, 294] on span "Gym Session" at bounding box center [375, 296] width 61 height 8
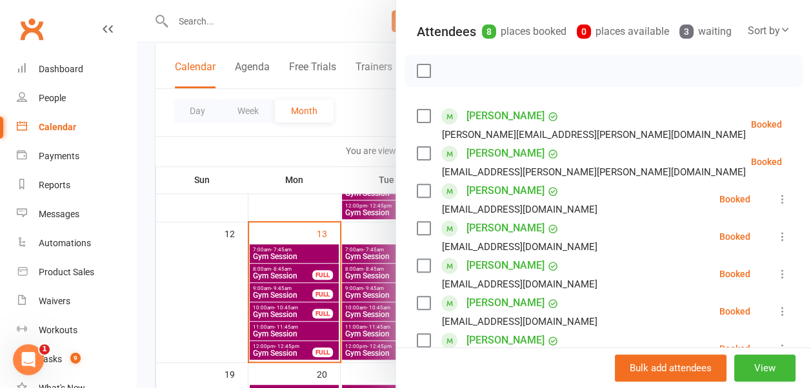
scroll to position [130, 0]
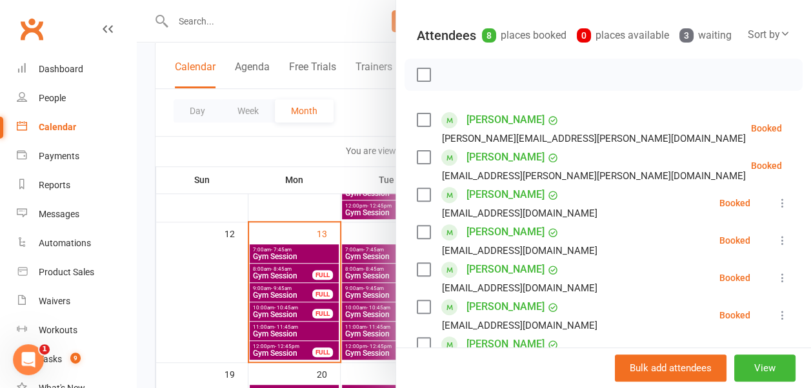
click at [370, 129] on div at bounding box center [474, 194] width 674 height 388
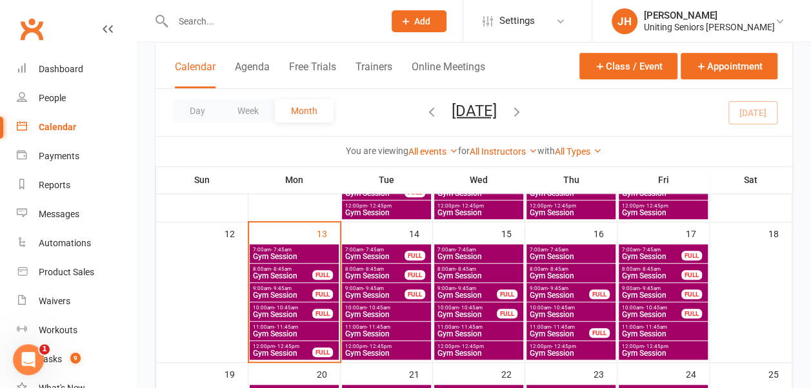
click at [380, 292] on span "Gym Session" at bounding box center [375, 296] width 61 height 8
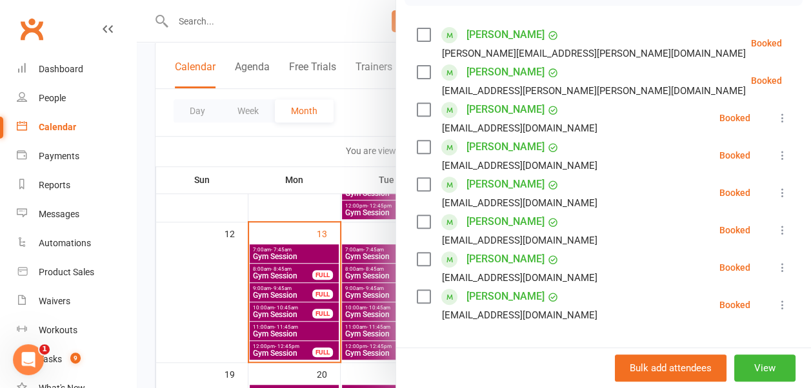
scroll to position [297, 0]
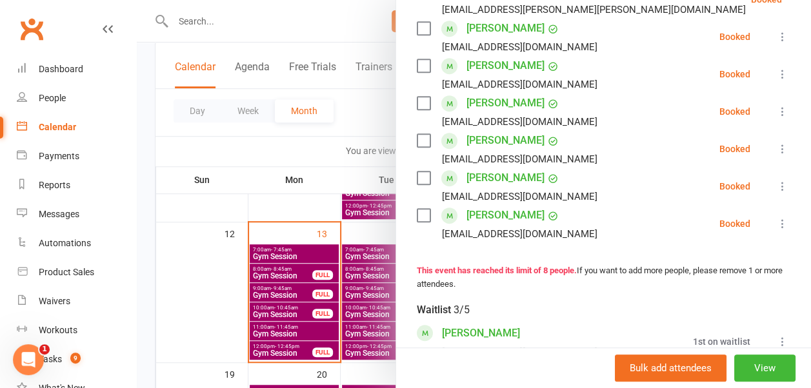
click at [370, 139] on div at bounding box center [474, 194] width 674 height 388
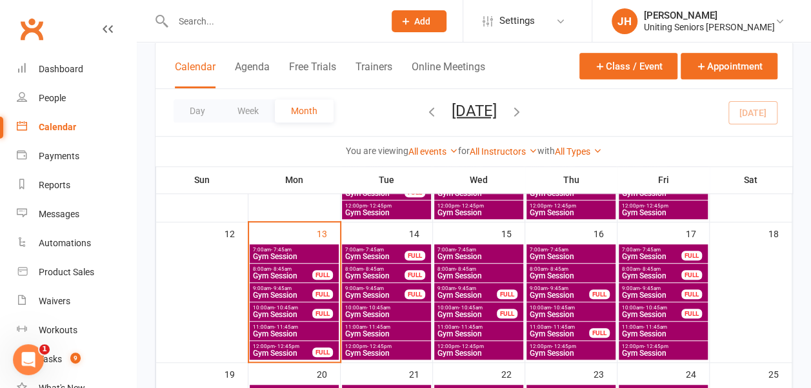
click at [386, 314] on span "Gym Session" at bounding box center [387, 315] width 84 height 8
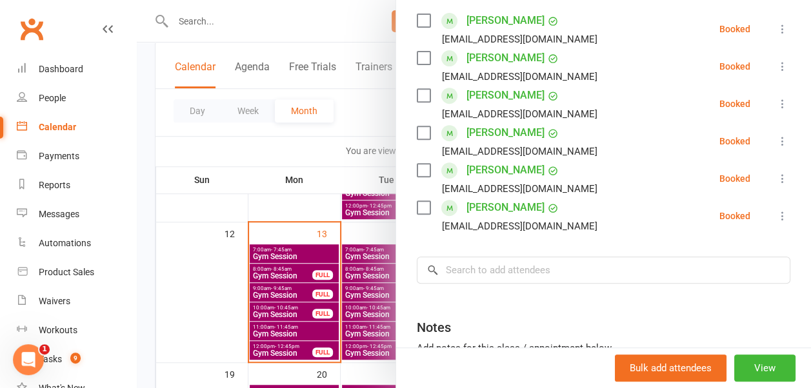
scroll to position [230, 0]
click at [375, 133] on div at bounding box center [474, 194] width 674 height 388
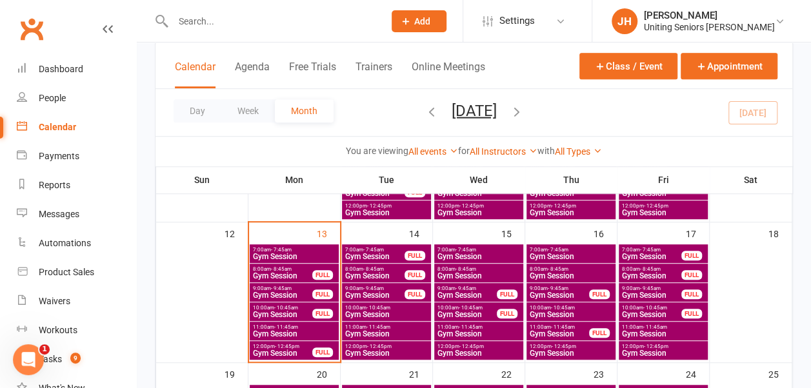
click at [392, 334] on span "Gym Session" at bounding box center [387, 334] width 84 height 8
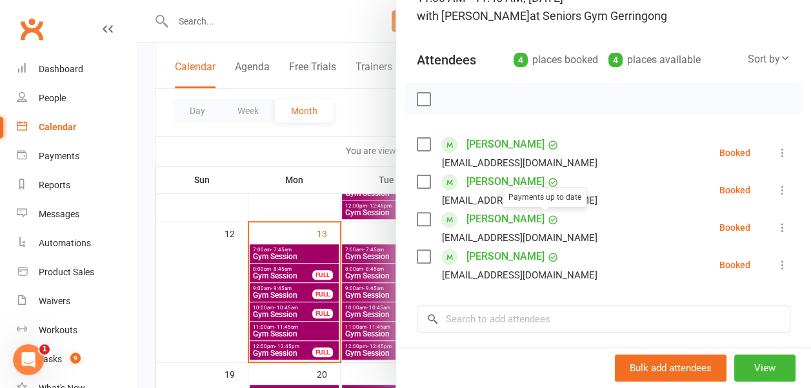
scroll to position [106, 0]
click at [347, 352] on div at bounding box center [474, 194] width 674 height 388
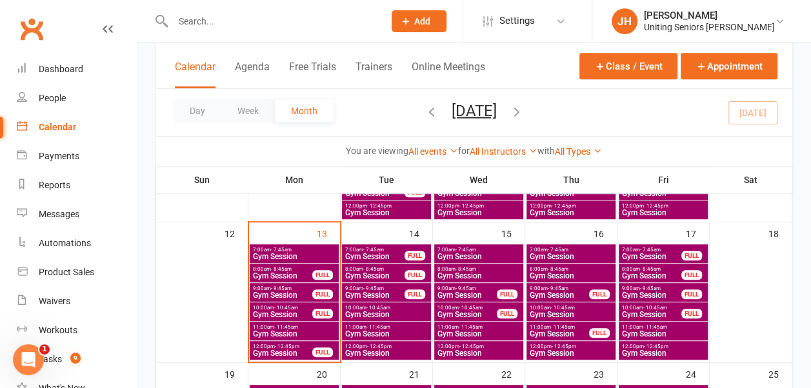
click at [347, 352] on span "Gym Session" at bounding box center [387, 354] width 84 height 8
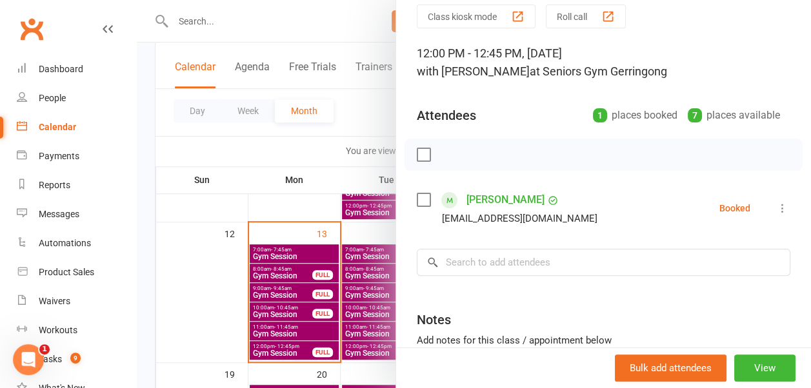
scroll to position [51, 0]
click at [350, 105] on div at bounding box center [474, 194] width 674 height 388
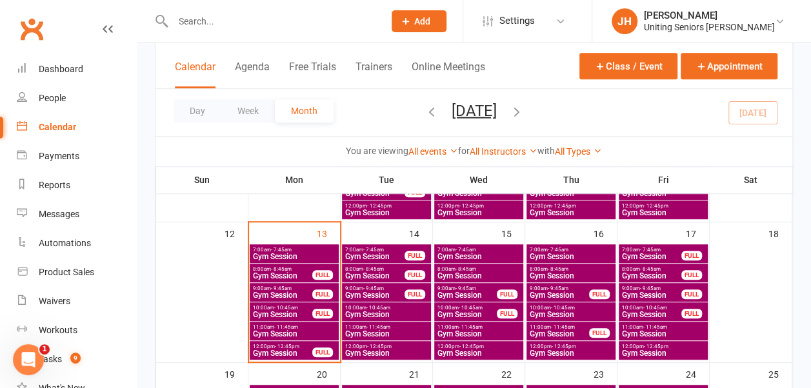
click at [287, 346] on span "- 12:45pm" at bounding box center [287, 347] width 25 height 6
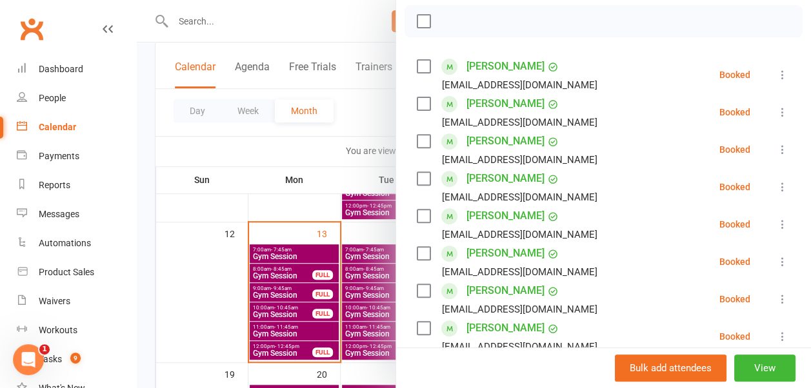
scroll to position [185, 0]
click at [417, 141] on label at bounding box center [423, 140] width 13 height 13
click at [417, 251] on label at bounding box center [423, 252] width 13 height 13
click at [417, 290] on label at bounding box center [423, 290] width 13 height 13
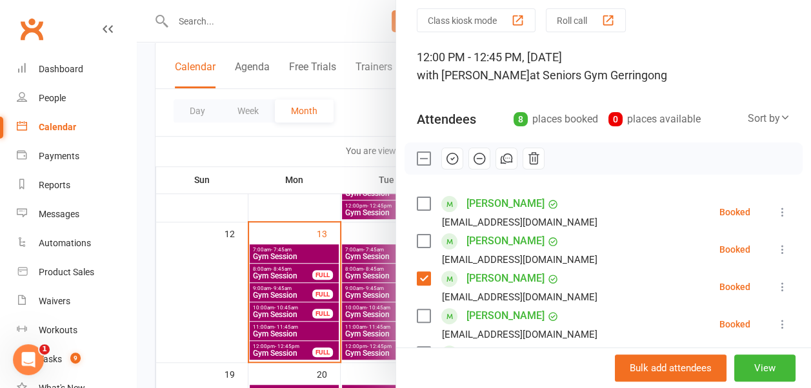
scroll to position [0, 0]
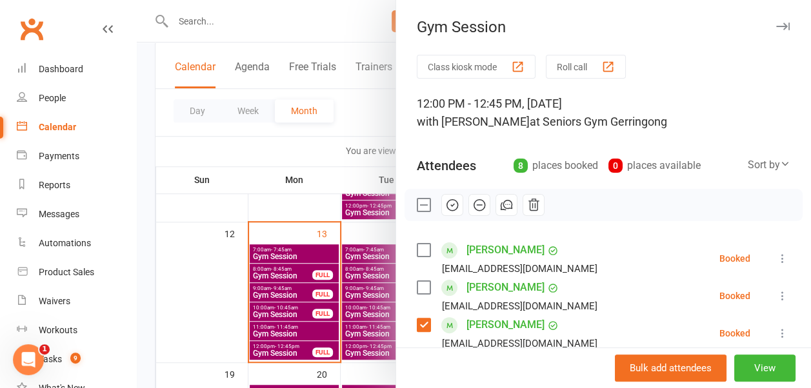
click at [447, 209] on icon "button" at bounding box center [452, 205] width 11 height 11
